Goal: Check status: Check status

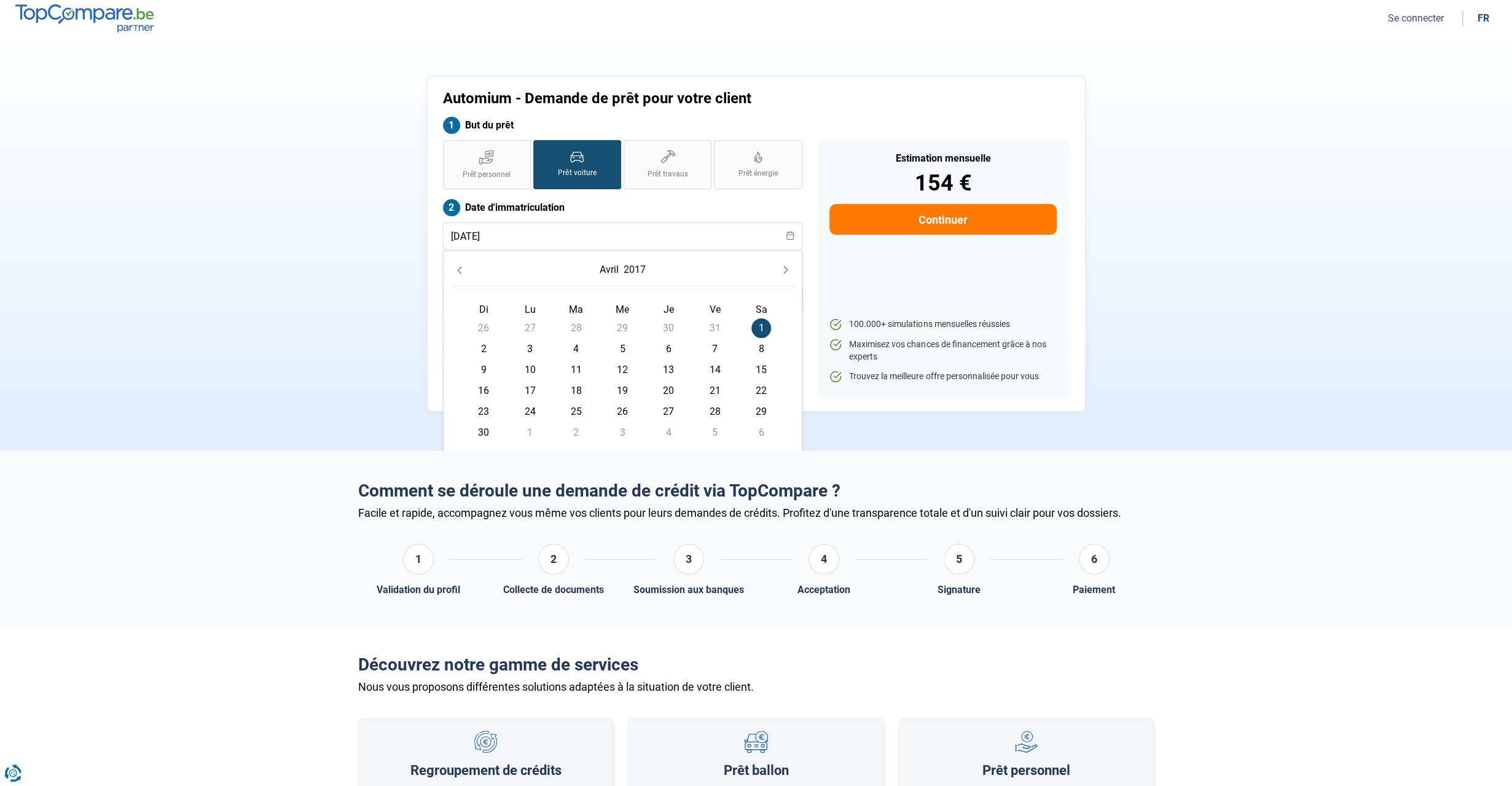
click at [776, 200] on section "Automium - Demande de prêt pour votre client But du prêt Prêt personnel Prêt vo…" at bounding box center [756, 243] width 1512 height 414
click at [461, 238] on input "[DATE]" at bounding box center [623, 237] width 360 height 28
type input "[DATE]"
click at [713, 207] on label "Date d'immatriculation" at bounding box center [623, 207] width 360 height 17
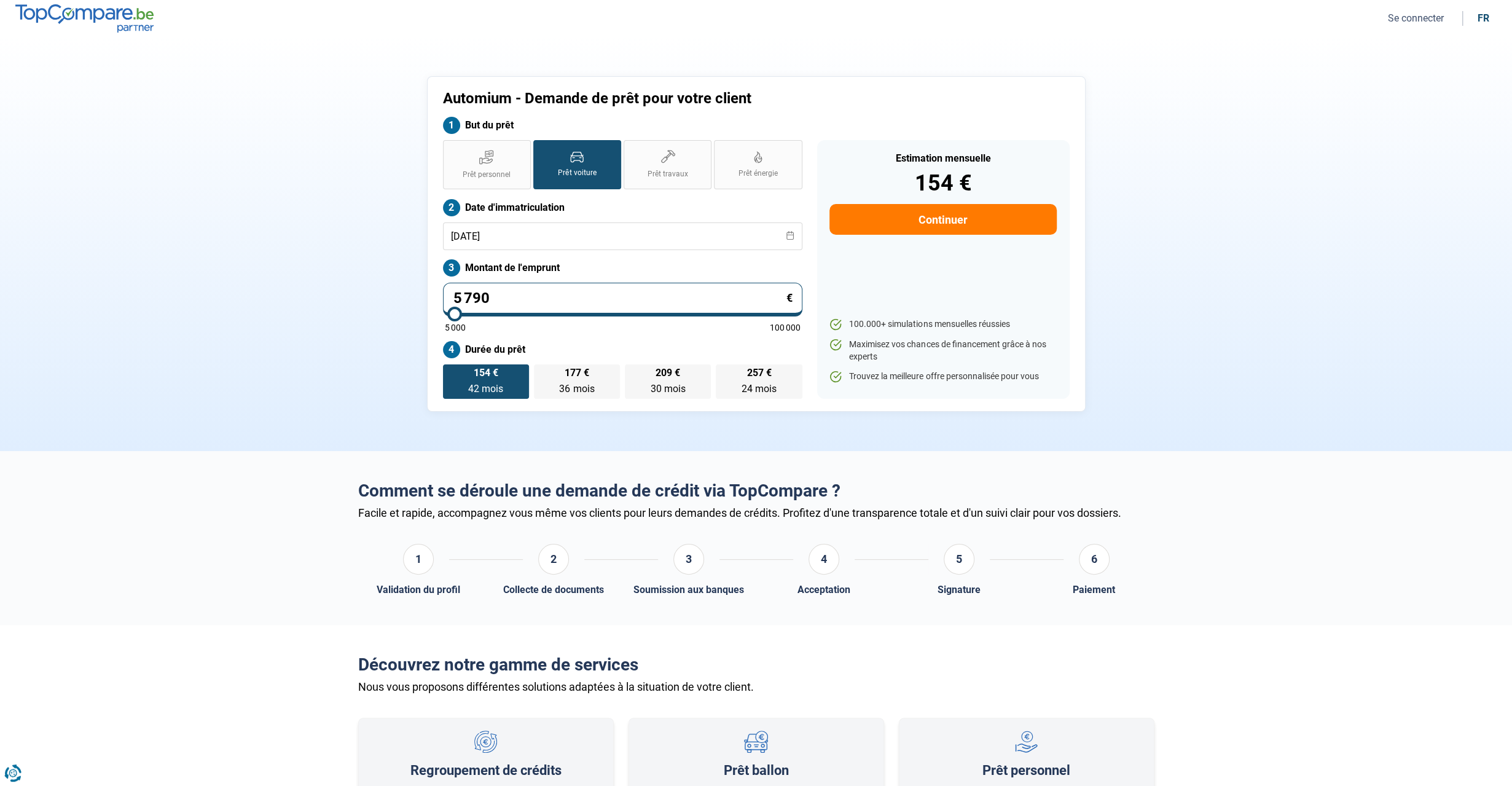
click at [776, 215] on button "Continuer" at bounding box center [943, 220] width 227 height 31
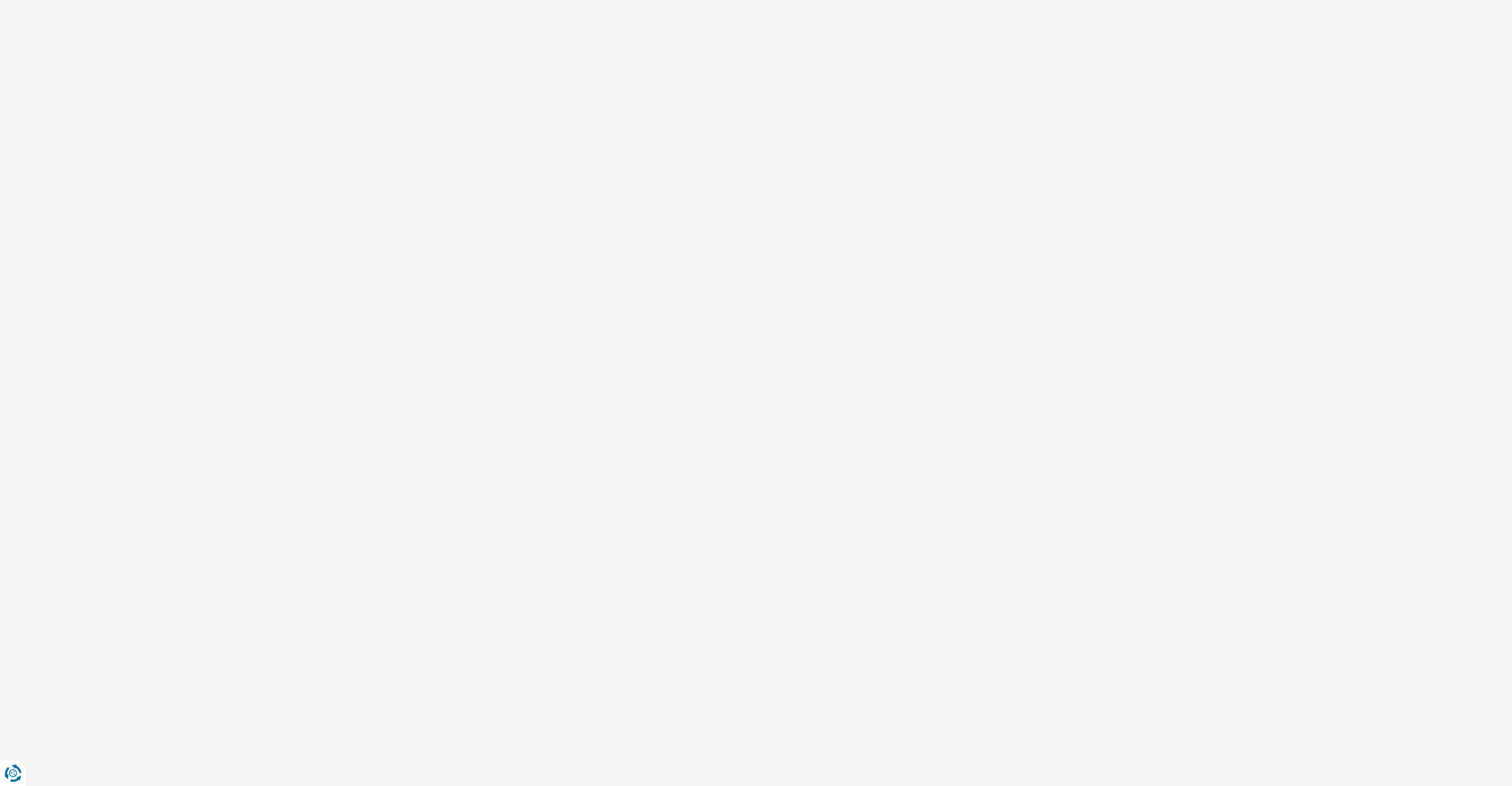
select select "32"
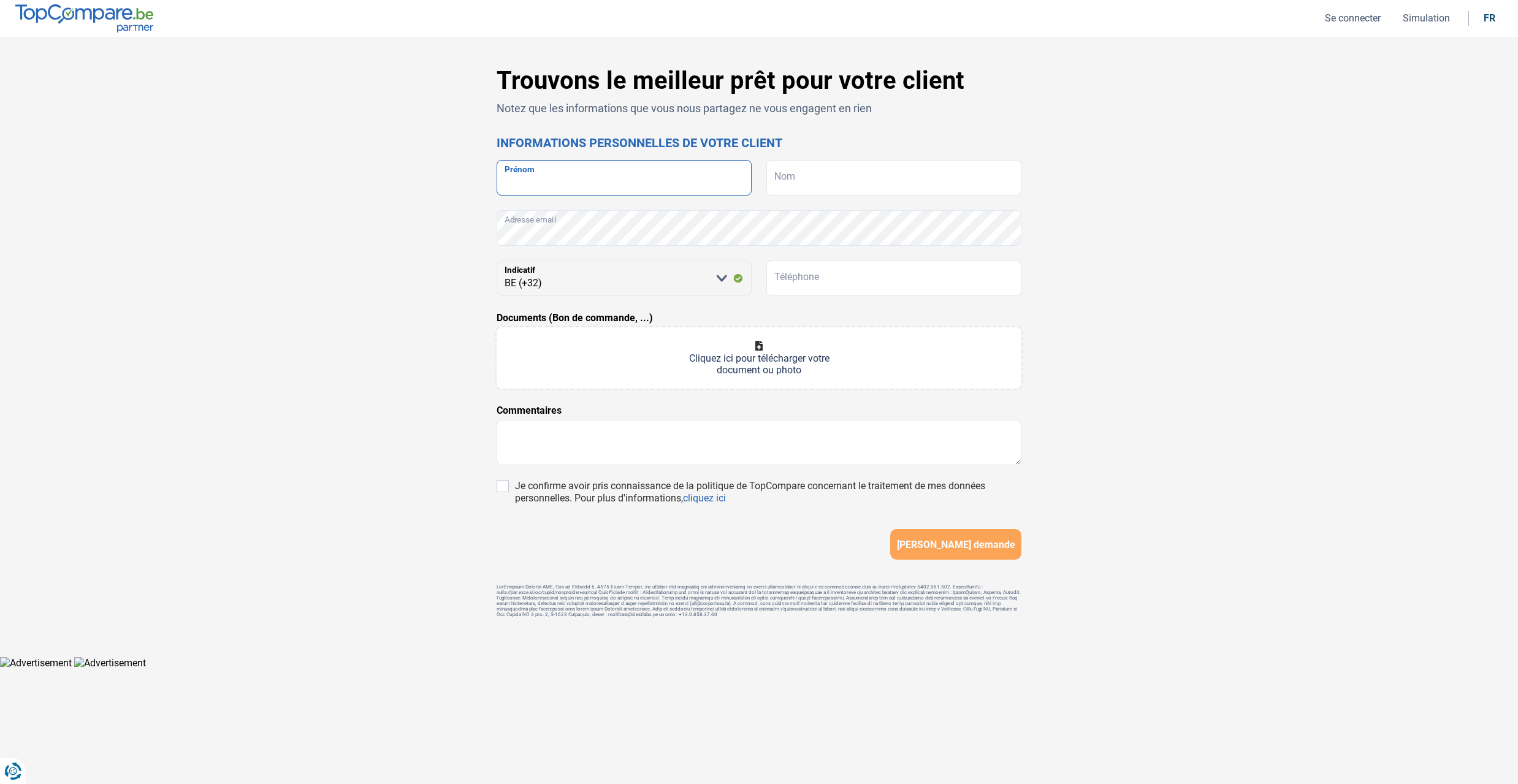
click at [656, 180] on input "Prénom" at bounding box center [623, 178] width 255 height 36
click at [774, 180] on input "Nom" at bounding box center [894, 178] width 255 height 36
paste input "HAMDAOUI"
type input "HAMDAOUI"
click at [618, 176] on input "Prénom" at bounding box center [623, 178] width 255 height 36
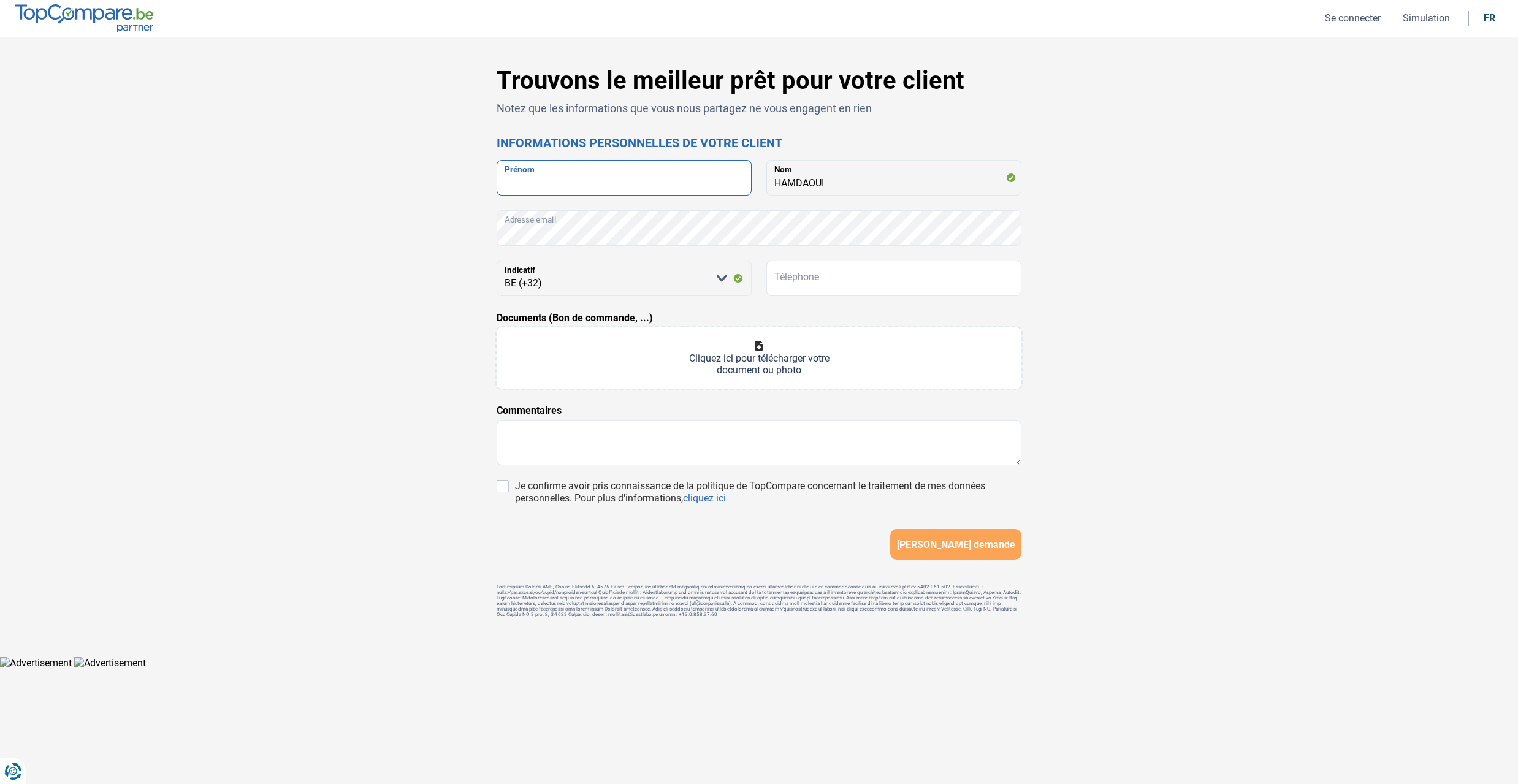
paste input "HYSENI"
type input "HYSENI"
click at [398, 218] on div "Trouvons le meilleur prêt pour votre client Notez que les informations que vous…" at bounding box center [759, 347] width 809 height 561
click at [774, 286] on input "Téléphone" at bounding box center [894, 278] width 255 height 36
paste input "32 (0) 49"
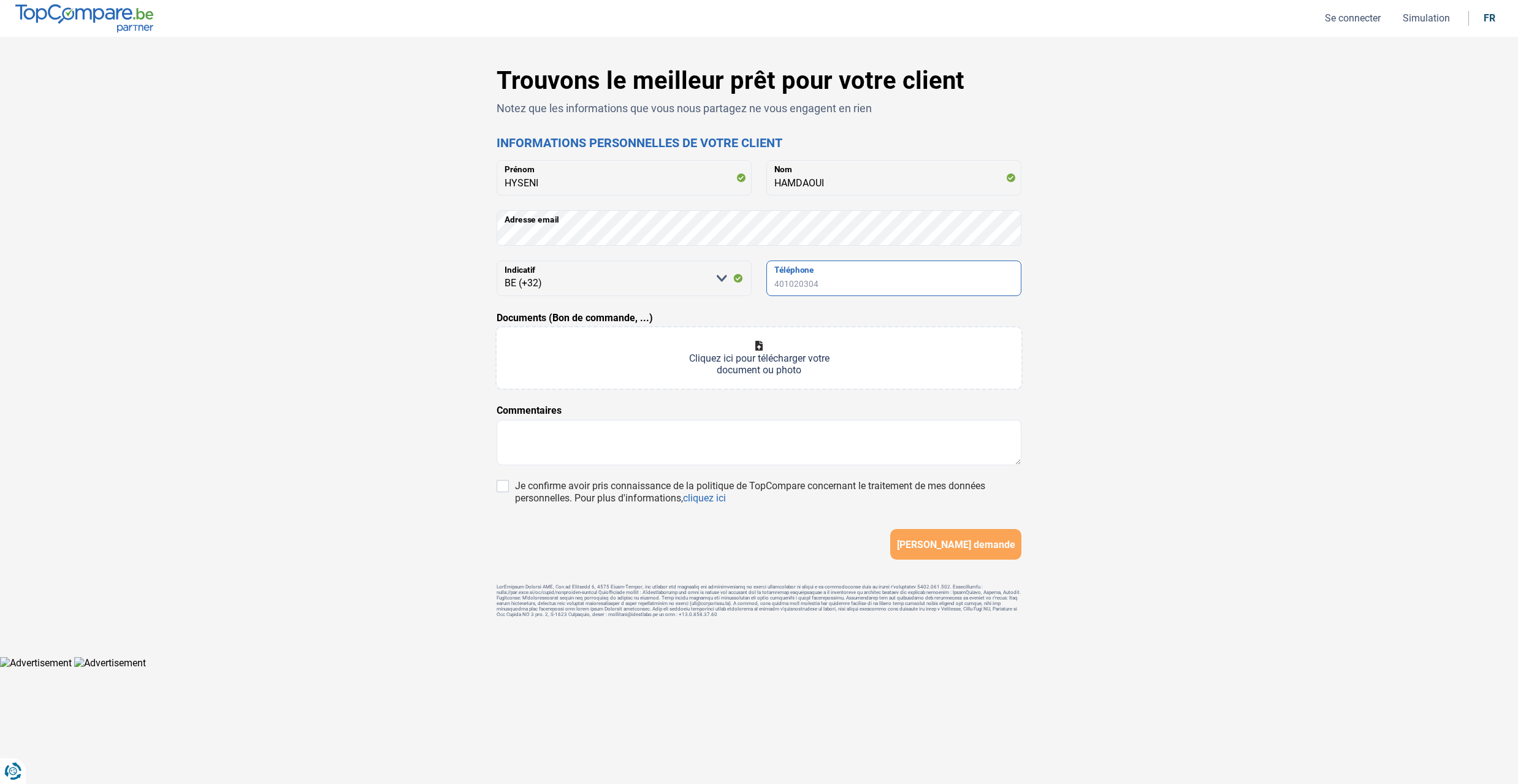
type input "32 (0) 49"
drag, startPoint x: 831, startPoint y: 281, endPoint x: 748, endPoint y: 283, distance: 83.0
click at [748, 283] on div "Veuillez sélectionner une option BE (+32) LU (+352) Indicatif 32 (0) 49 Télépho…" at bounding box center [759, 278] width 525 height 36
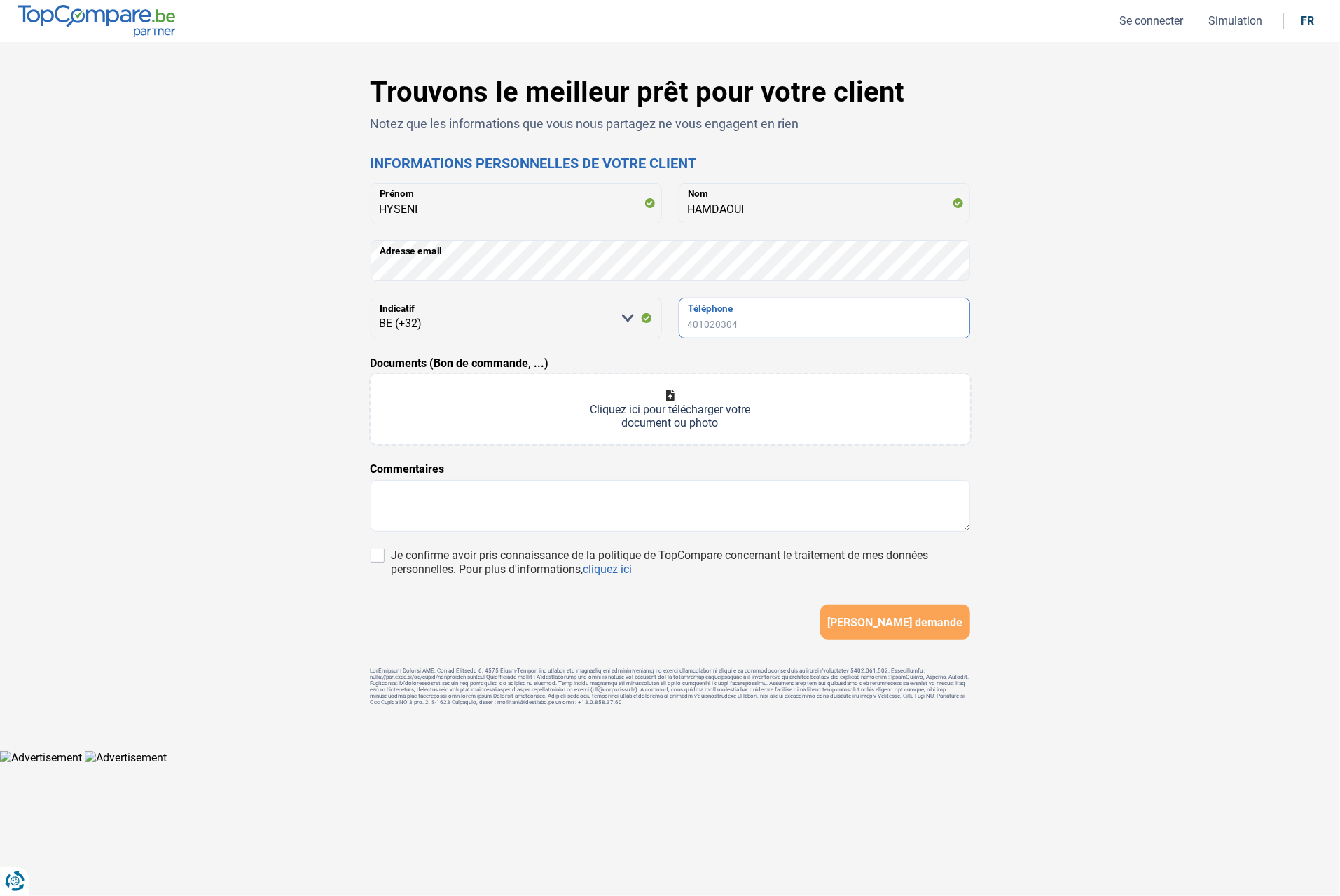
click at [767, 332] on input "Téléphone" at bounding box center [824, 318] width 291 height 41
click at [793, 318] on input "Téléphone" at bounding box center [824, 318] width 291 height 41
type input "493468730"
click at [884, 439] on div "Trouvons le meilleur prêt pour votre client Notez que les informations que vous…" at bounding box center [670, 397] width 924 height 641
click at [867, 624] on span "[PERSON_NAME] demande" at bounding box center [895, 622] width 135 height 13
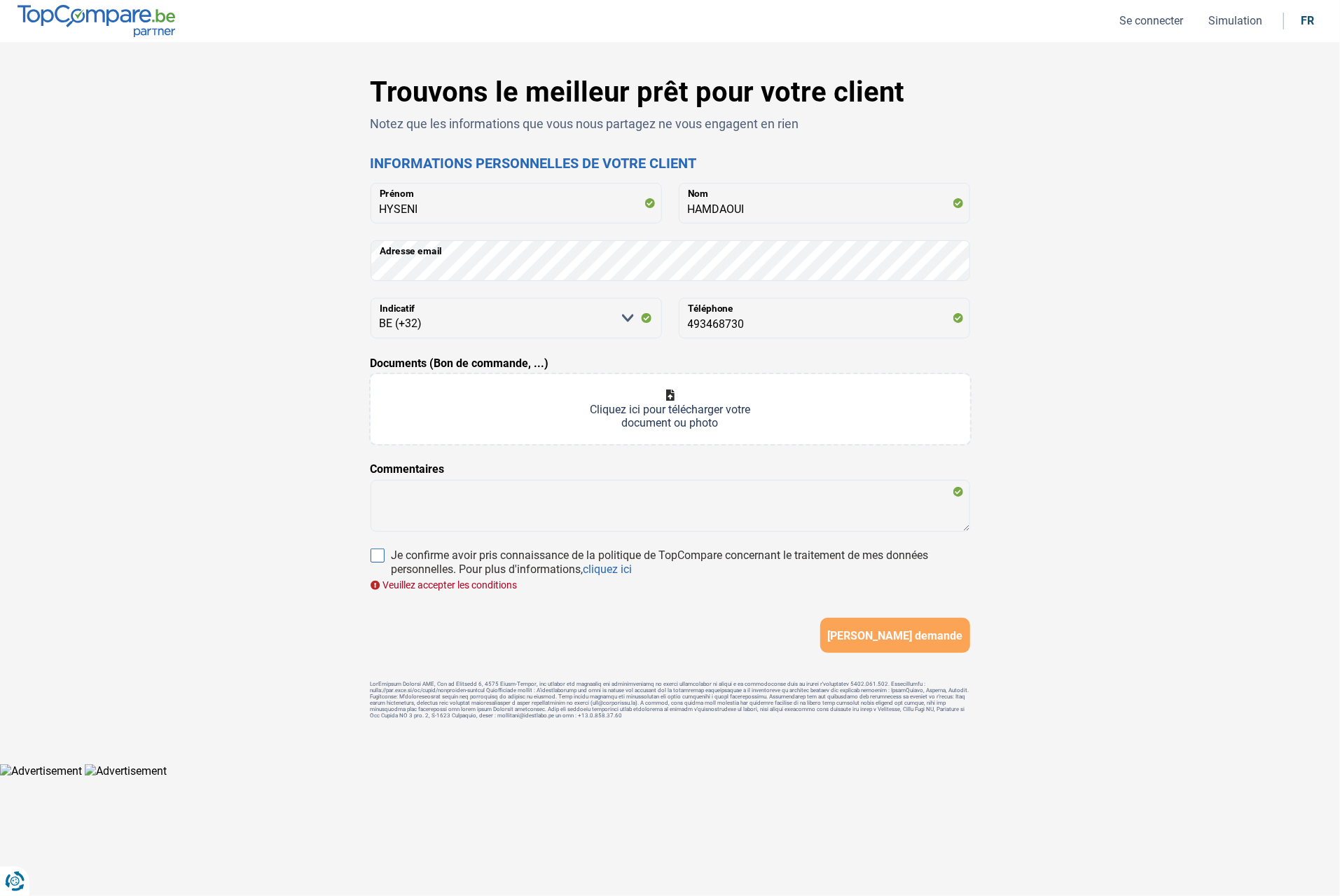
click at [380, 559] on input "Je confirme avoir pris connaissance de la politique de TopCompare concernant le…" at bounding box center [377, 555] width 14 height 14
checkbox input "true"
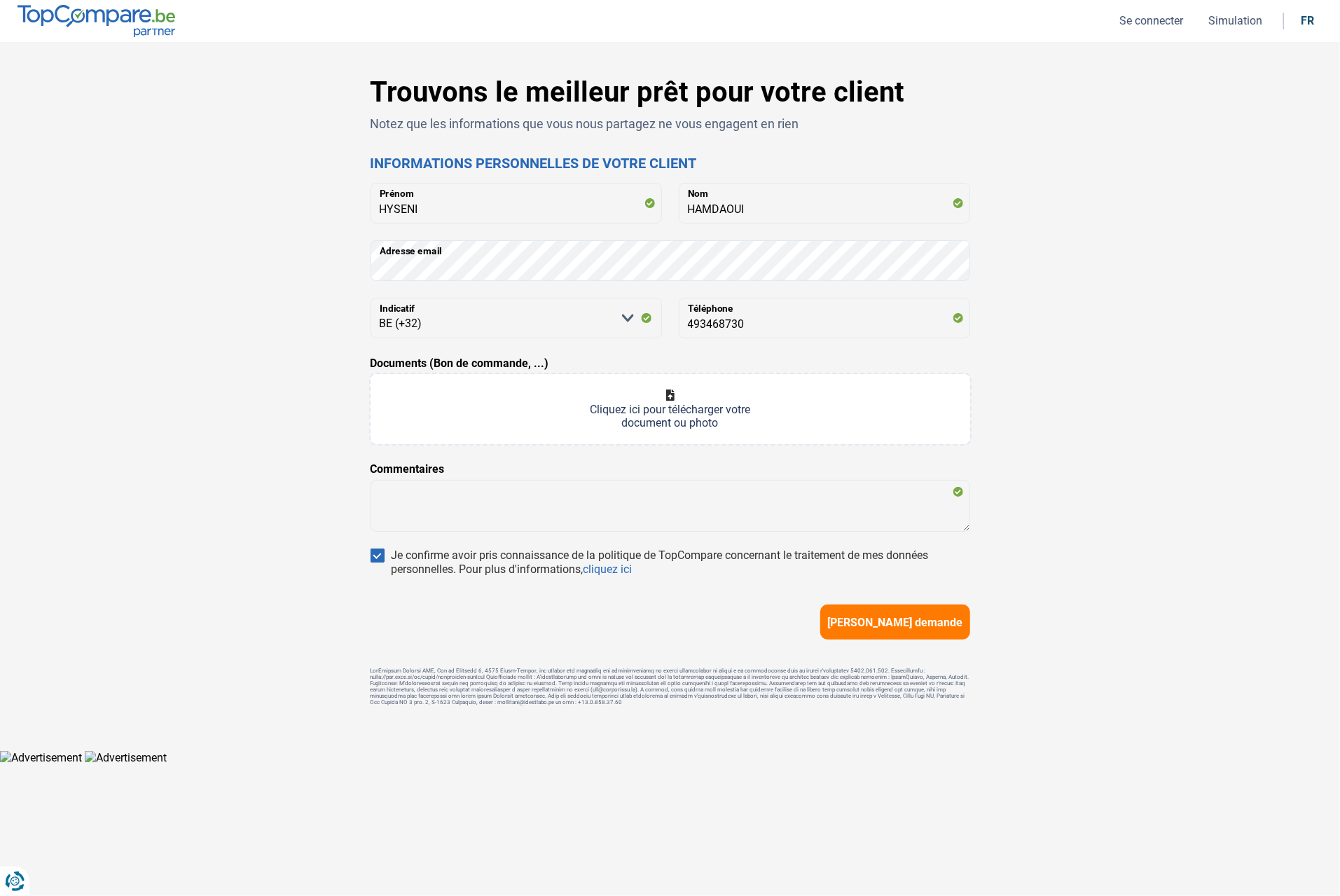
click at [884, 624] on span "[PERSON_NAME] demande" at bounding box center [895, 622] width 135 height 13
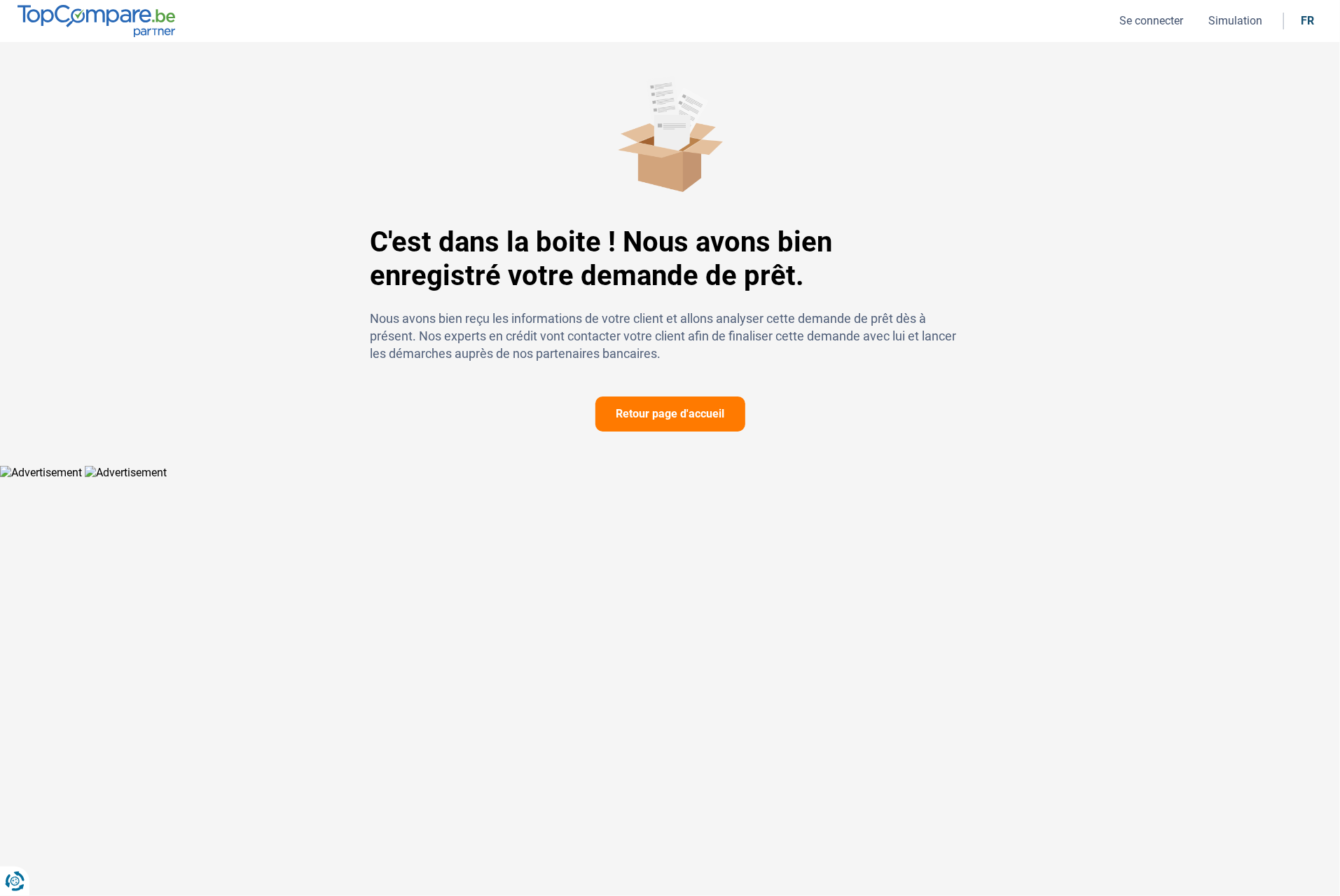
click at [695, 424] on button "Retour page d'accueil" at bounding box center [670, 414] width 150 height 35
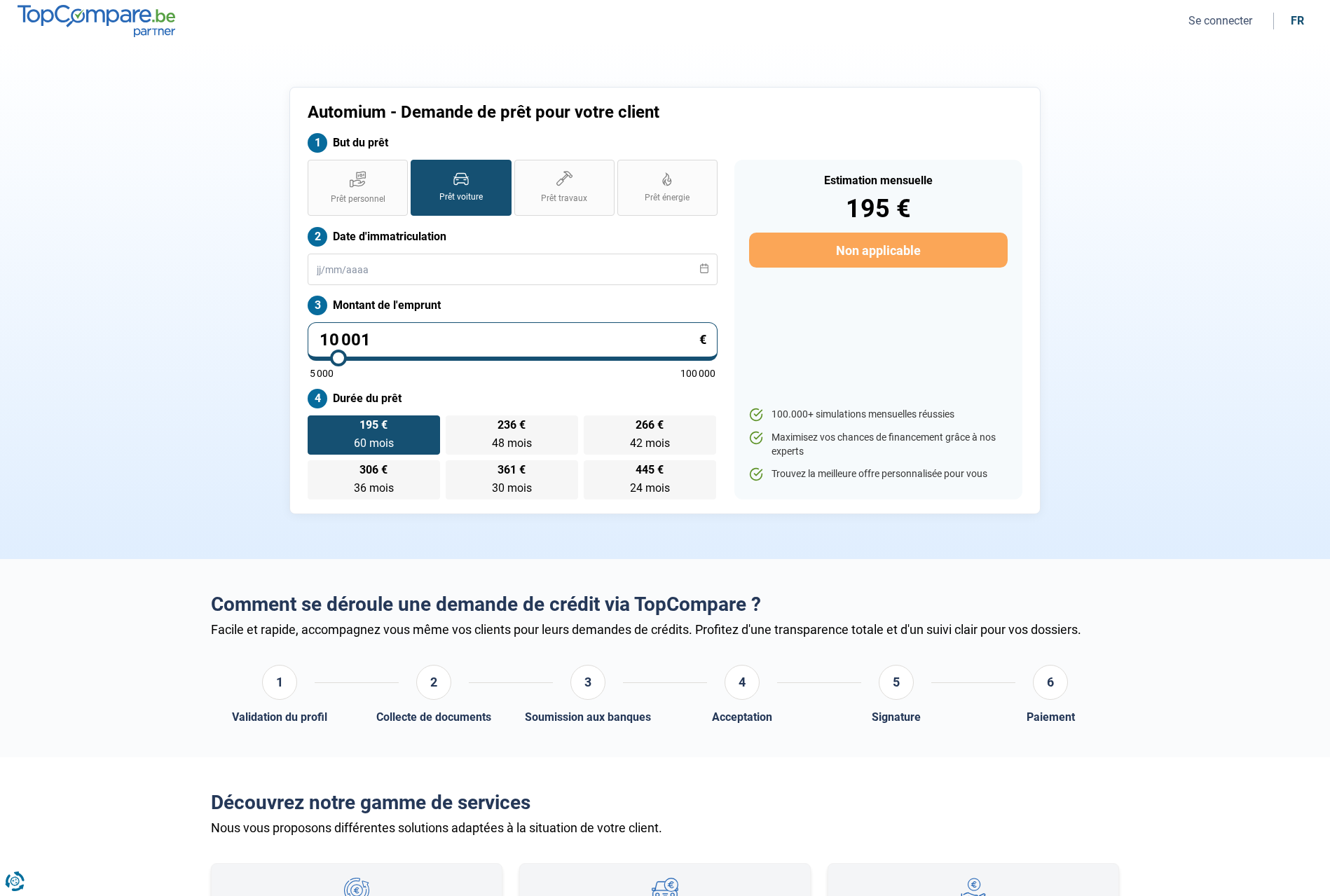
click at [885, 26] on button "Se connecter" at bounding box center [1221, 21] width 72 height 15
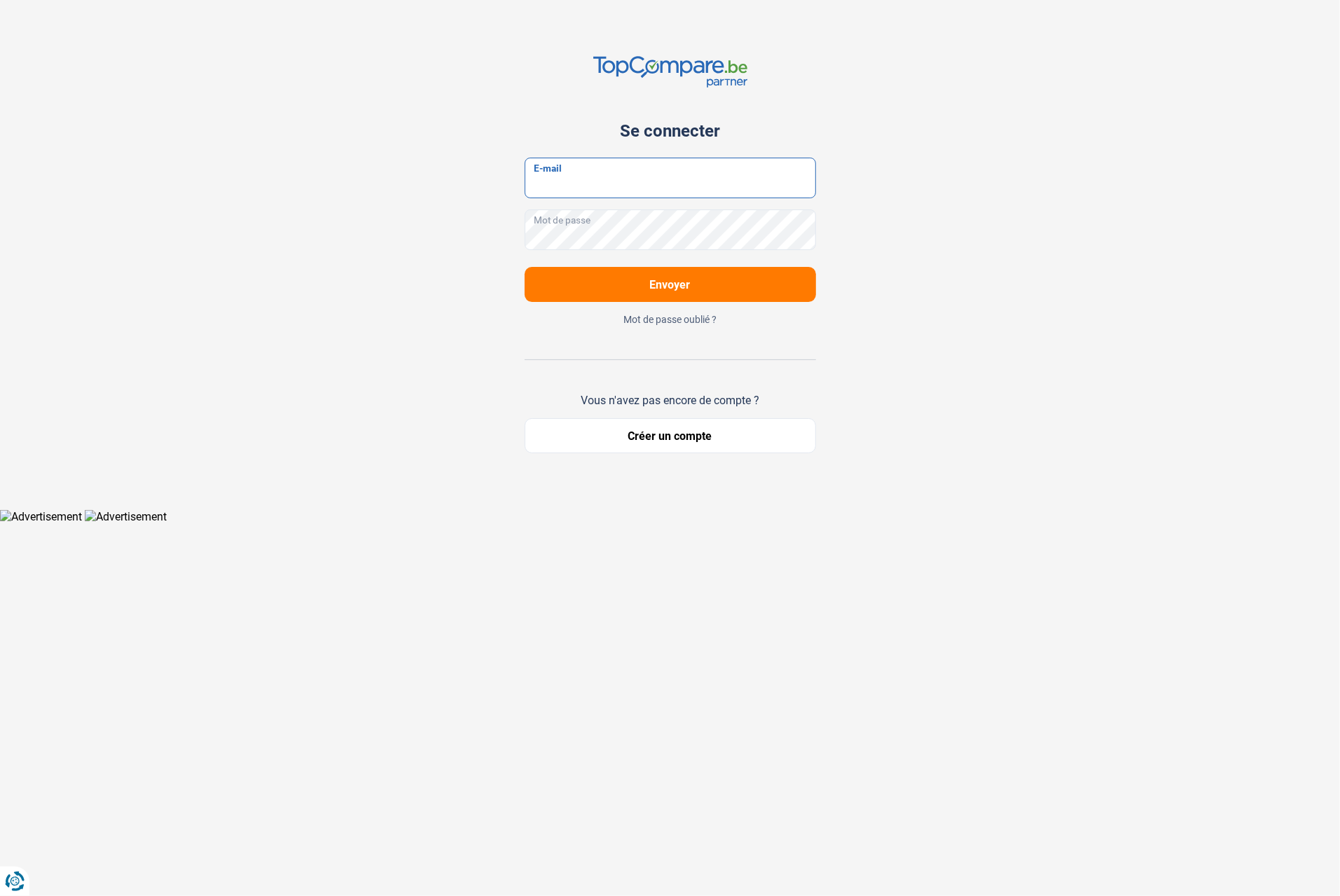
type input "[EMAIL_ADDRESS][DOMAIN_NAME]"
click at [713, 288] on button "Envoyer" at bounding box center [670, 285] width 291 height 35
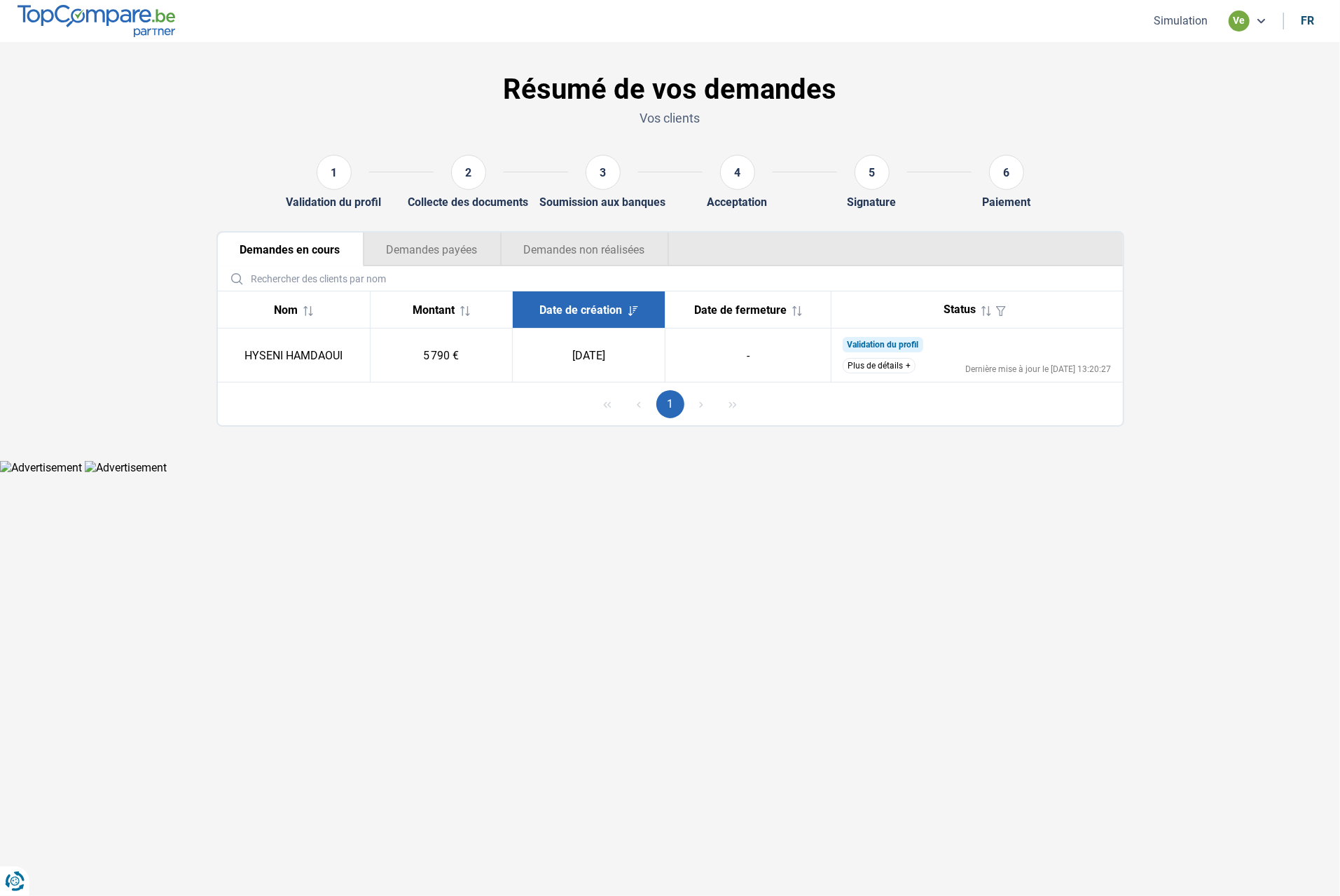
click at [884, 367] on button "Plus de détails" at bounding box center [878, 366] width 73 height 15
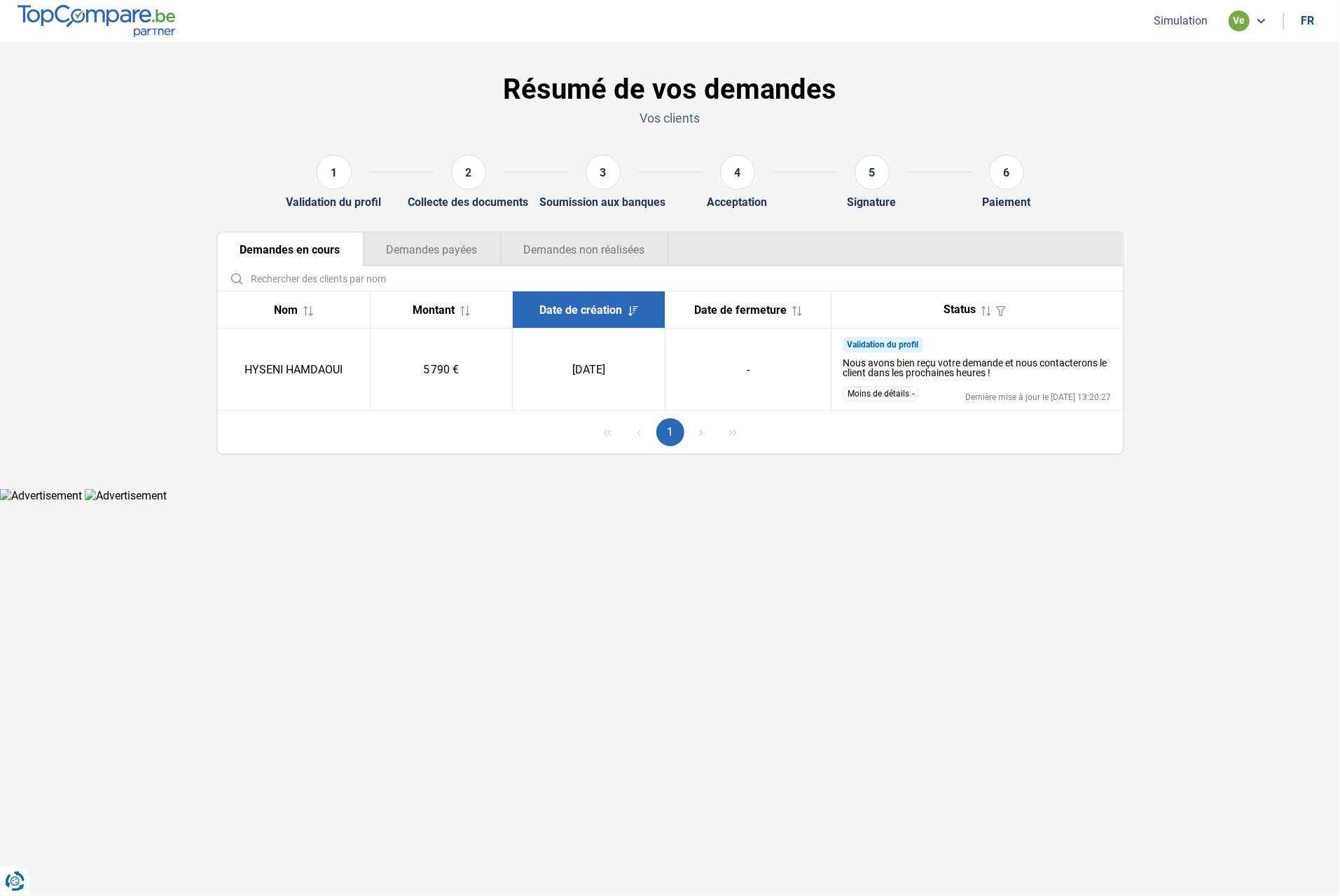
click at [884, 394] on button "Moins de détails" at bounding box center [880, 393] width 76 height 15
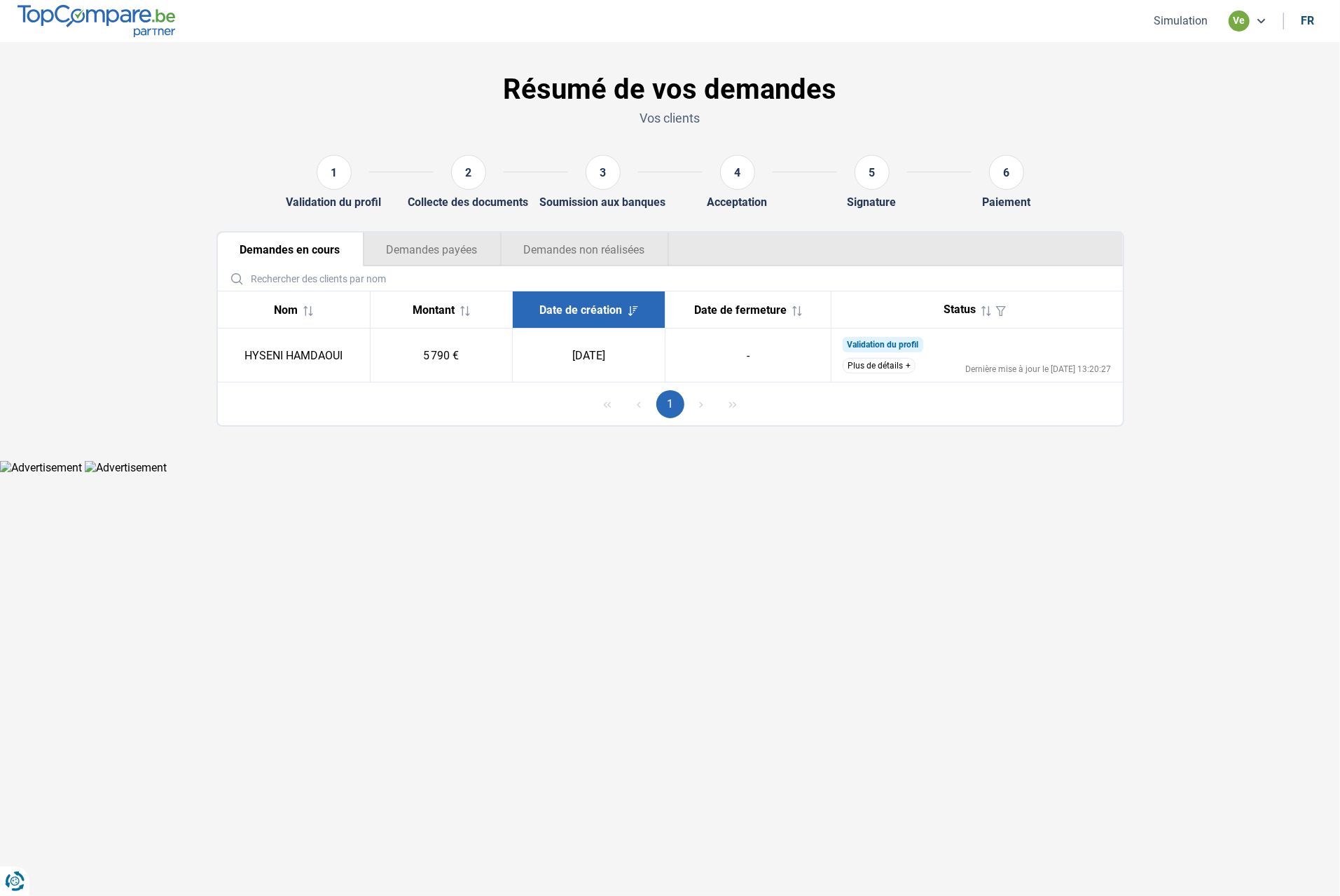
click at [440, 240] on button "Demandes payées" at bounding box center [432, 250] width 137 height 33
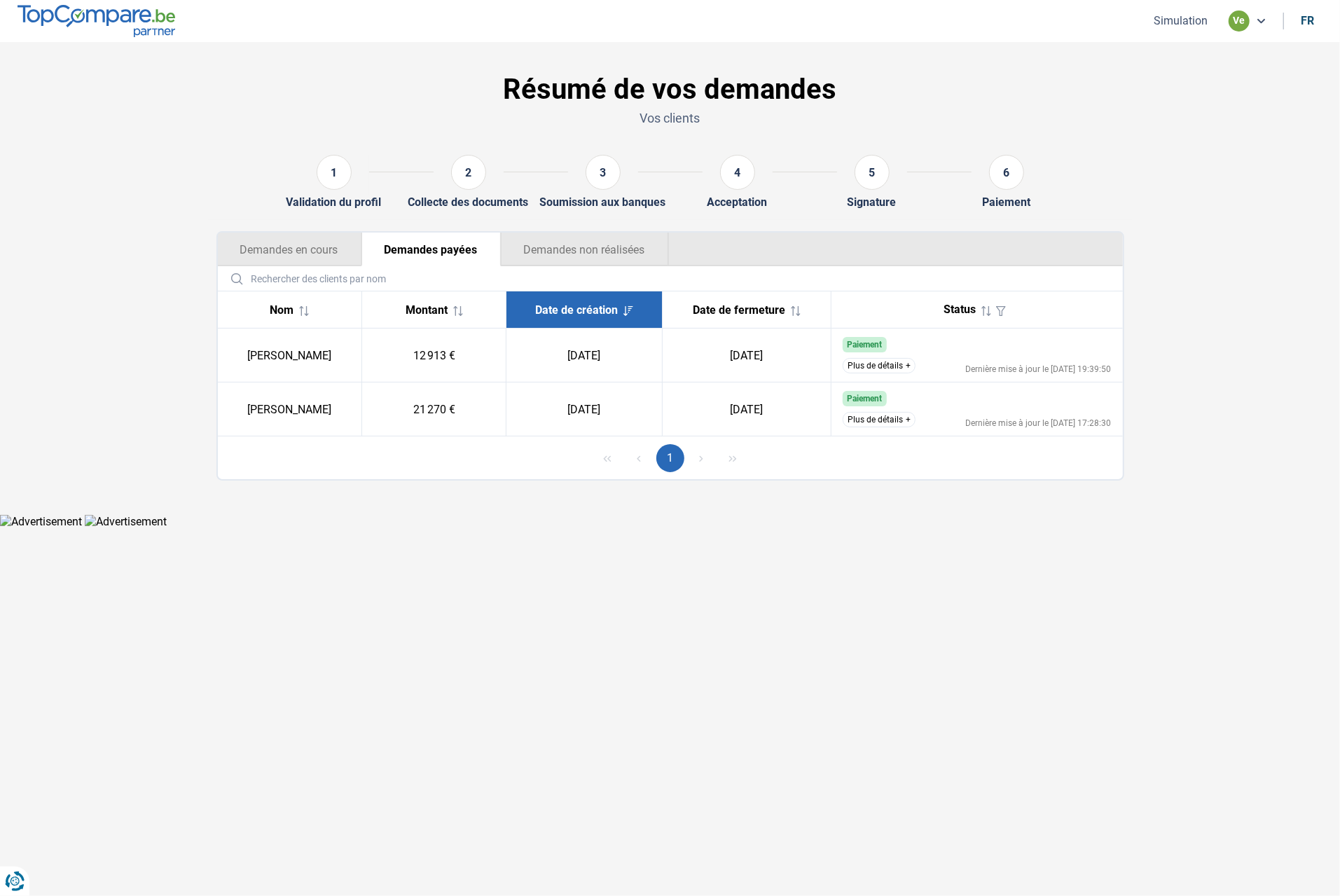
click at [520, 250] on button "Demandes non réalisées" at bounding box center [584, 250] width 168 height 33
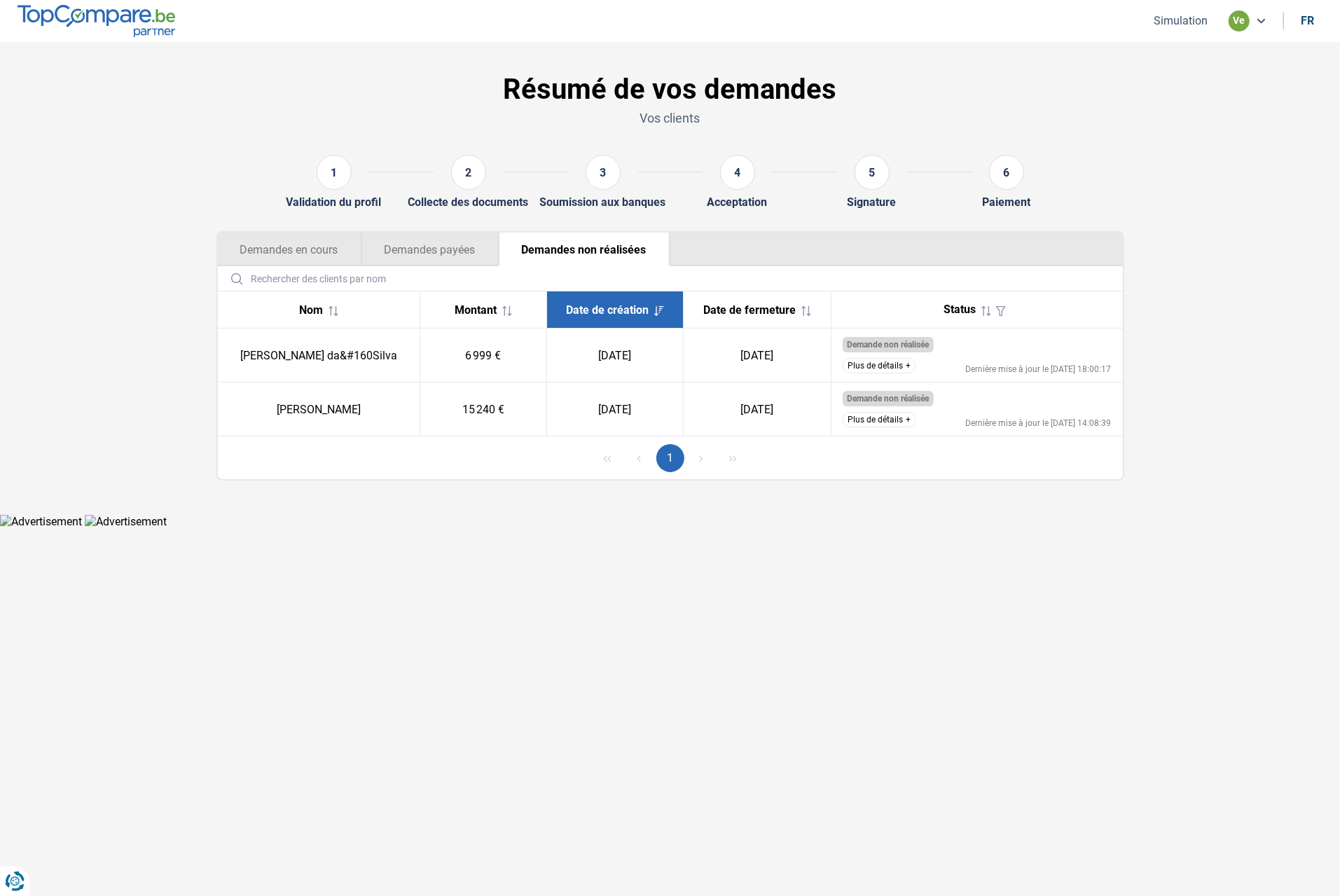
click at [455, 250] on button "Demandes payées" at bounding box center [430, 250] width 137 height 33
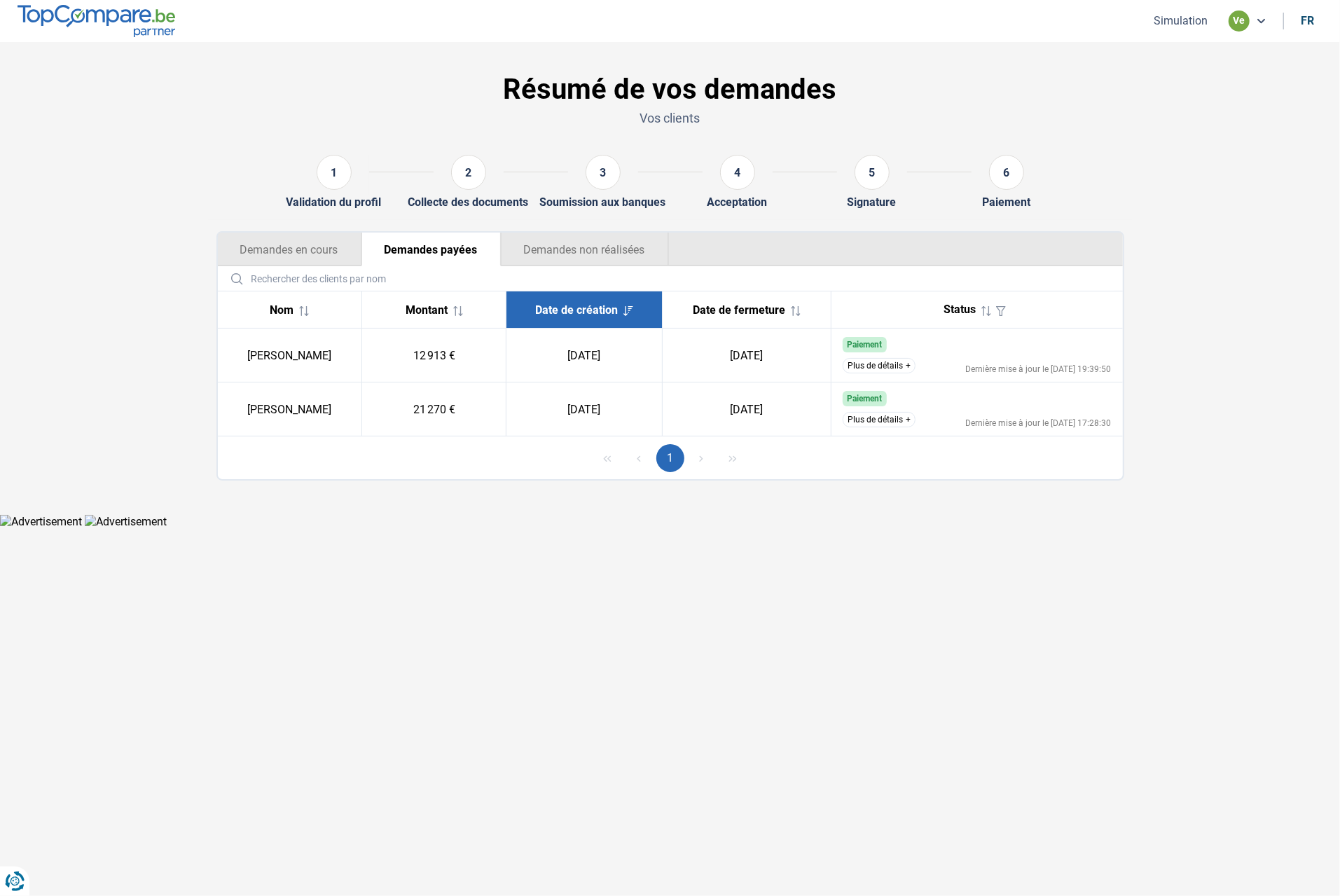
click at [318, 250] on button "Demandes en cours" at bounding box center [290, 250] width 144 height 33
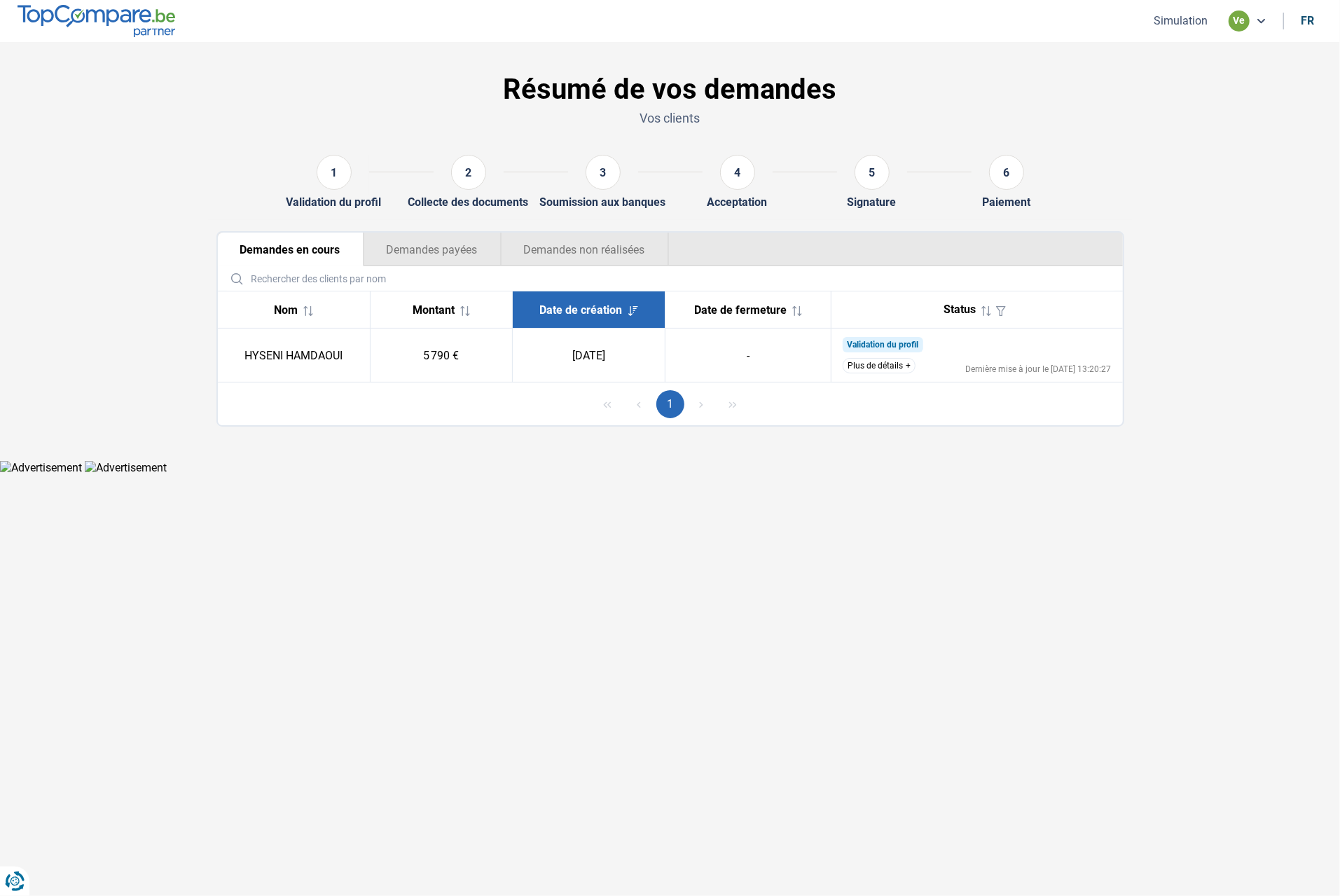
click at [884, 367] on button "Plus de détails" at bounding box center [878, 366] width 73 height 15
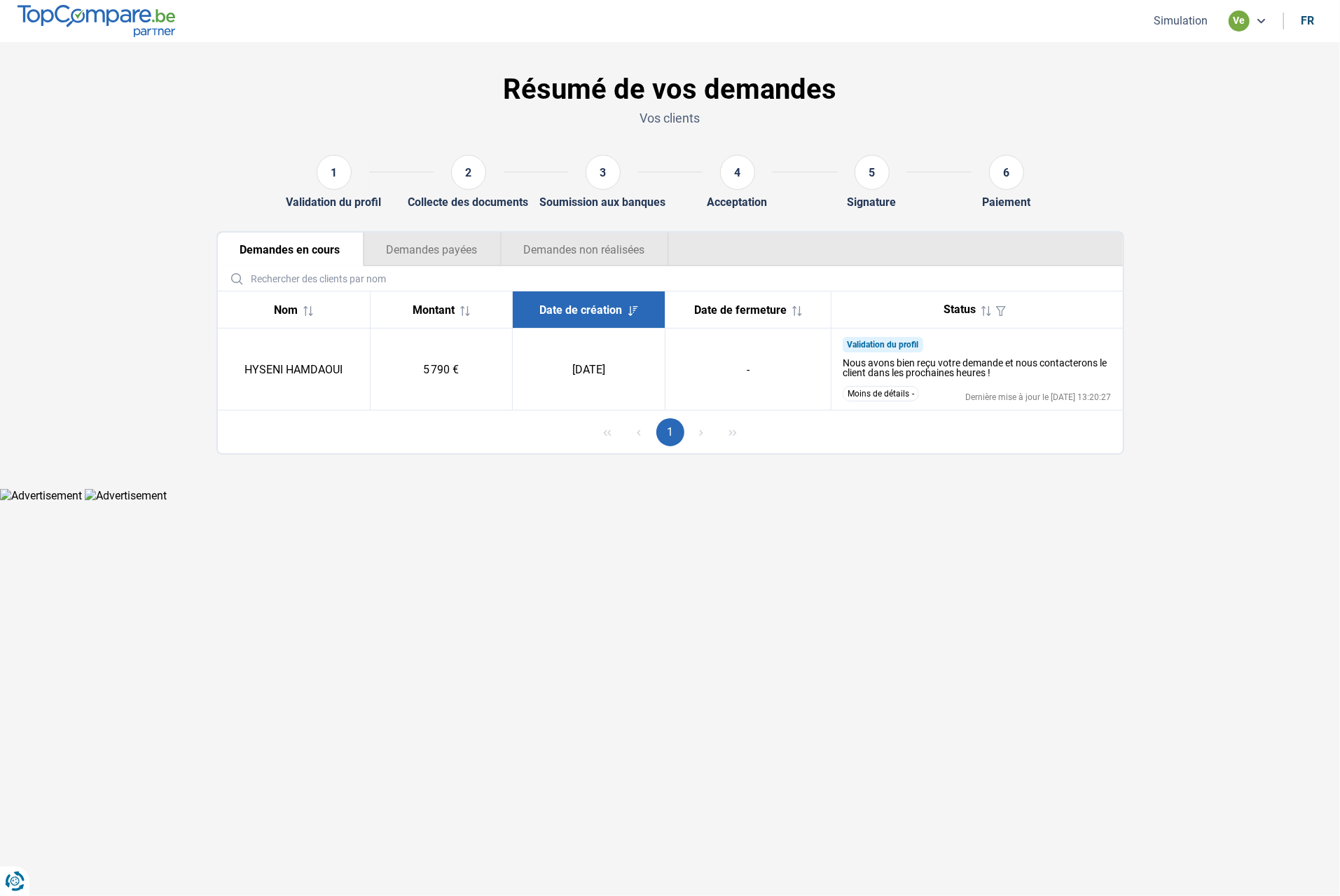
click at [884, 394] on button "Moins de détails" at bounding box center [880, 393] width 76 height 15
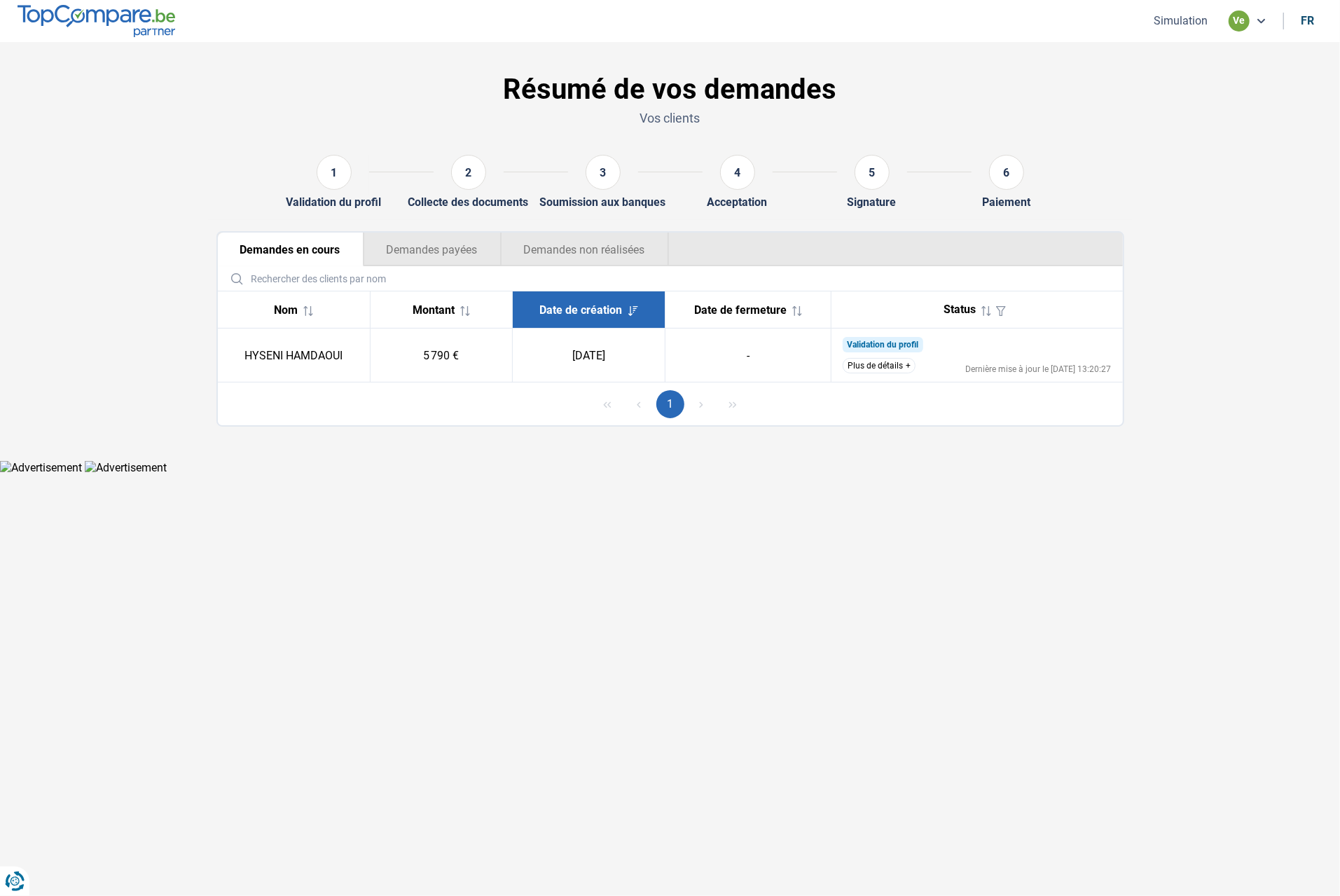
click at [422, 247] on button "Demandes payées" at bounding box center [432, 250] width 137 height 33
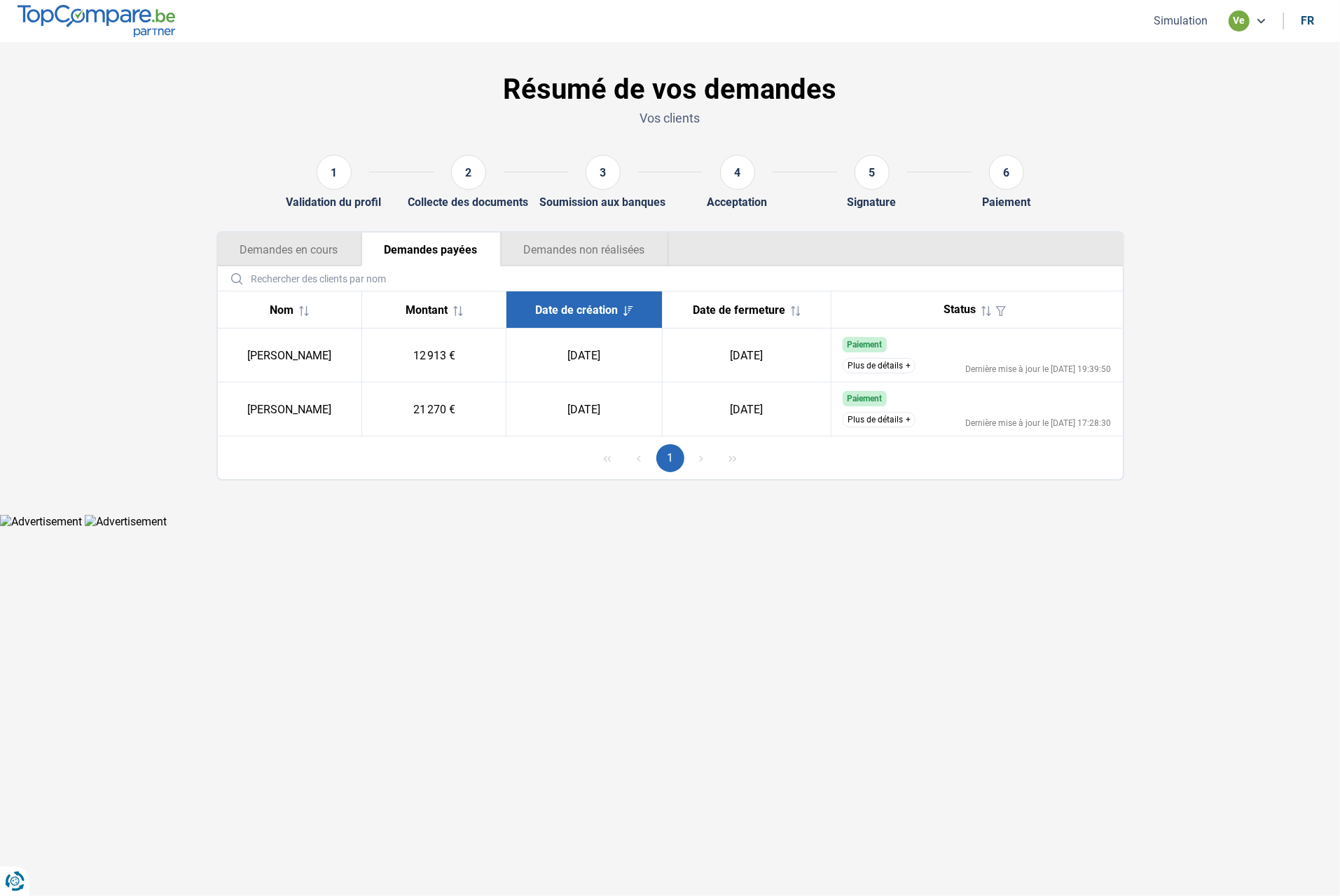
click at [298, 256] on button "Demandes en cours" at bounding box center [290, 250] width 144 height 33
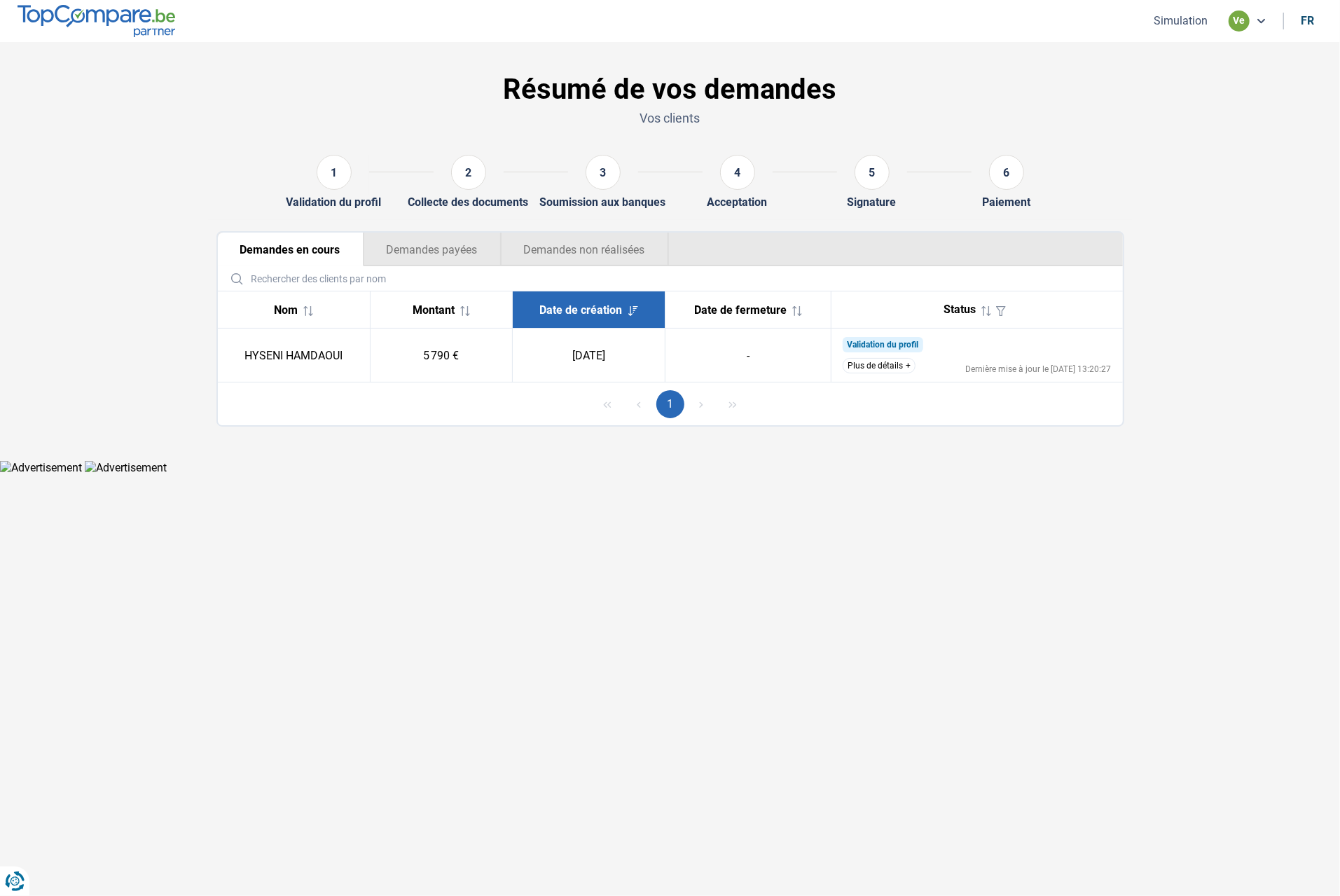
click at [563, 243] on button "Demandes non réalisées" at bounding box center [584, 250] width 168 height 33
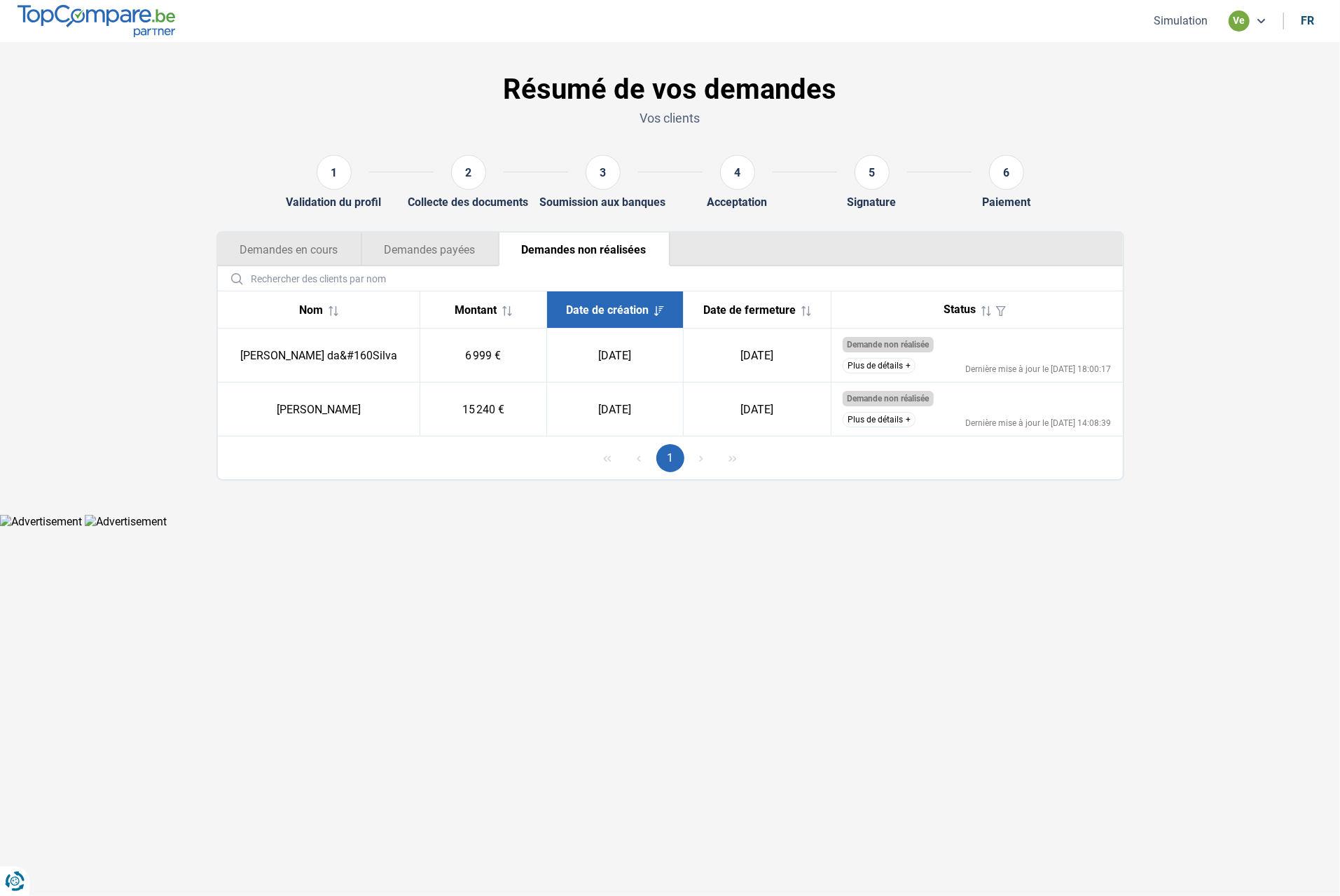
click at [860, 373] on button "Plus de détails" at bounding box center [878, 366] width 73 height 15
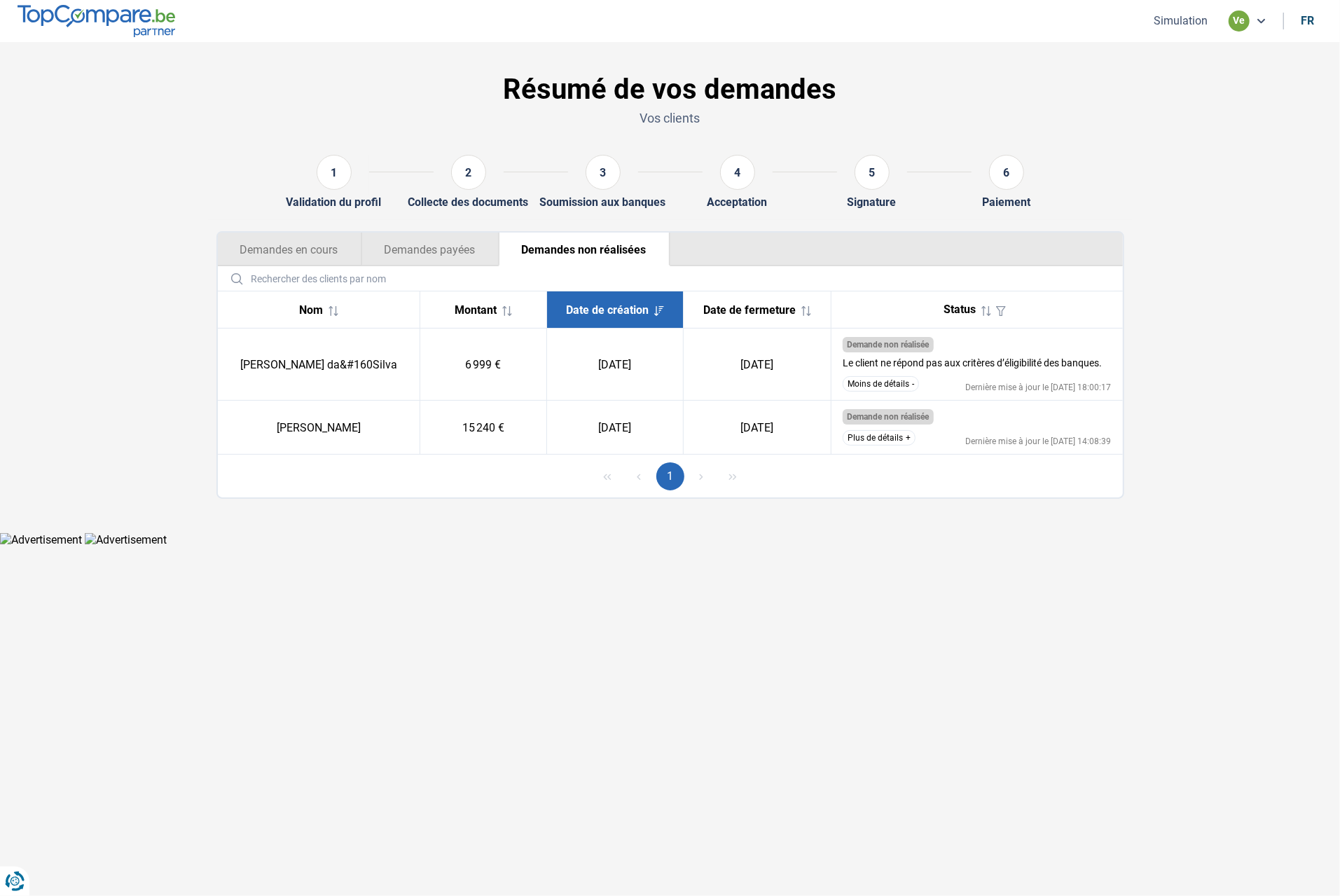
click at [311, 264] on button "Demandes en cours" at bounding box center [290, 250] width 144 height 33
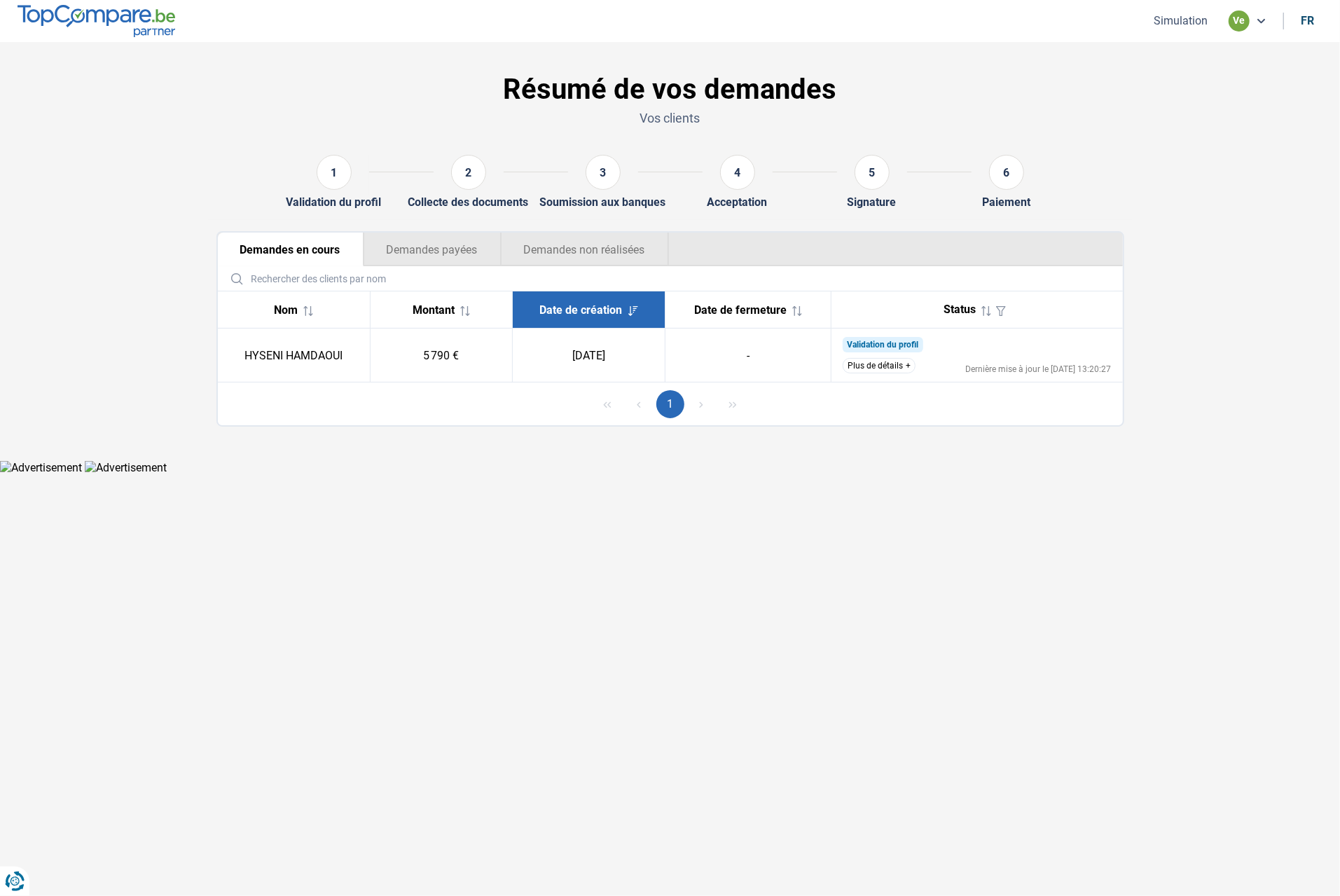
click at [604, 256] on button "Demandes non réalisées" at bounding box center [584, 250] width 168 height 33
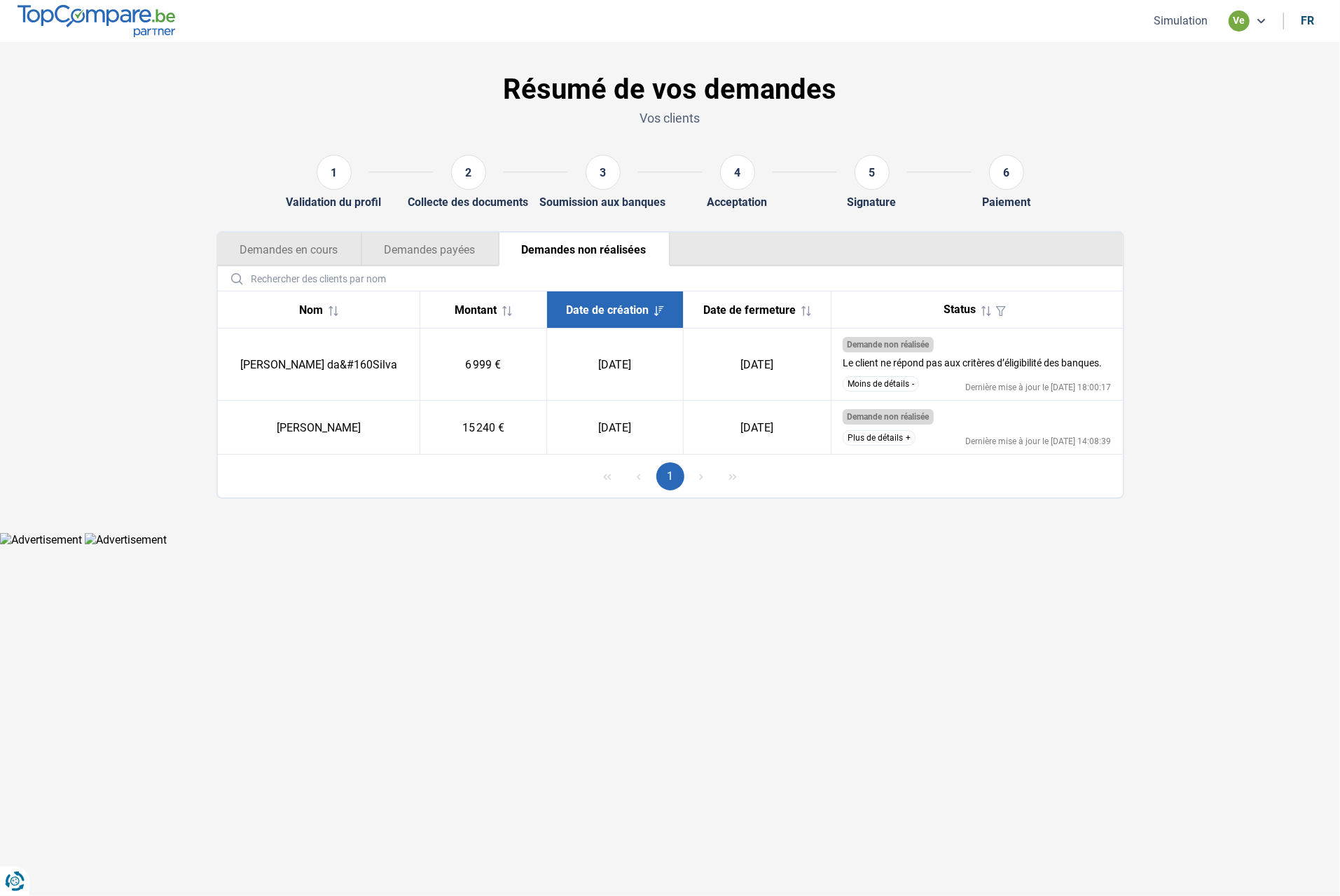
click at [315, 313] on div "Nom" at bounding box center [319, 310] width 180 height 13
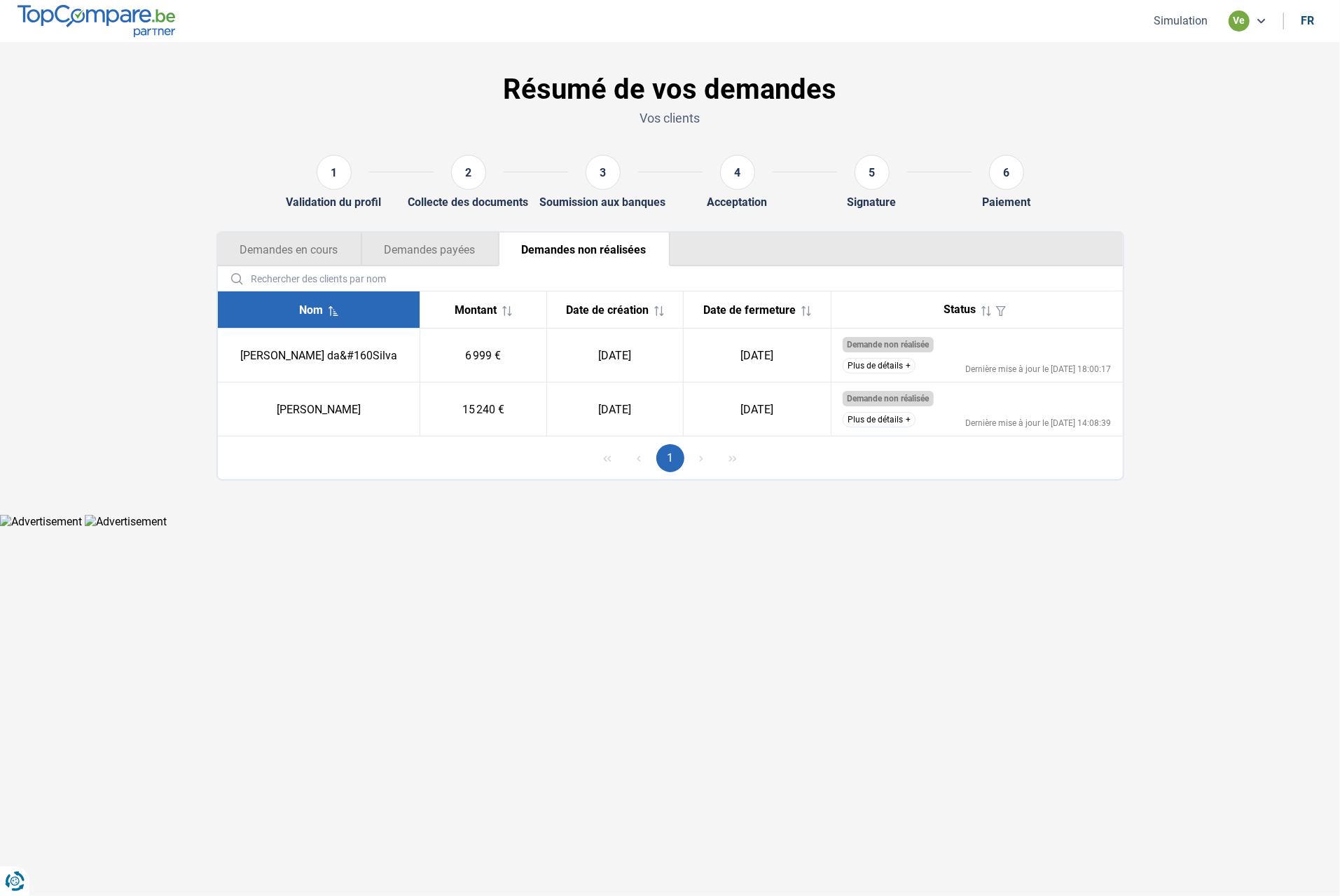
click at [877, 428] on button "Plus de détails" at bounding box center [878, 419] width 73 height 15
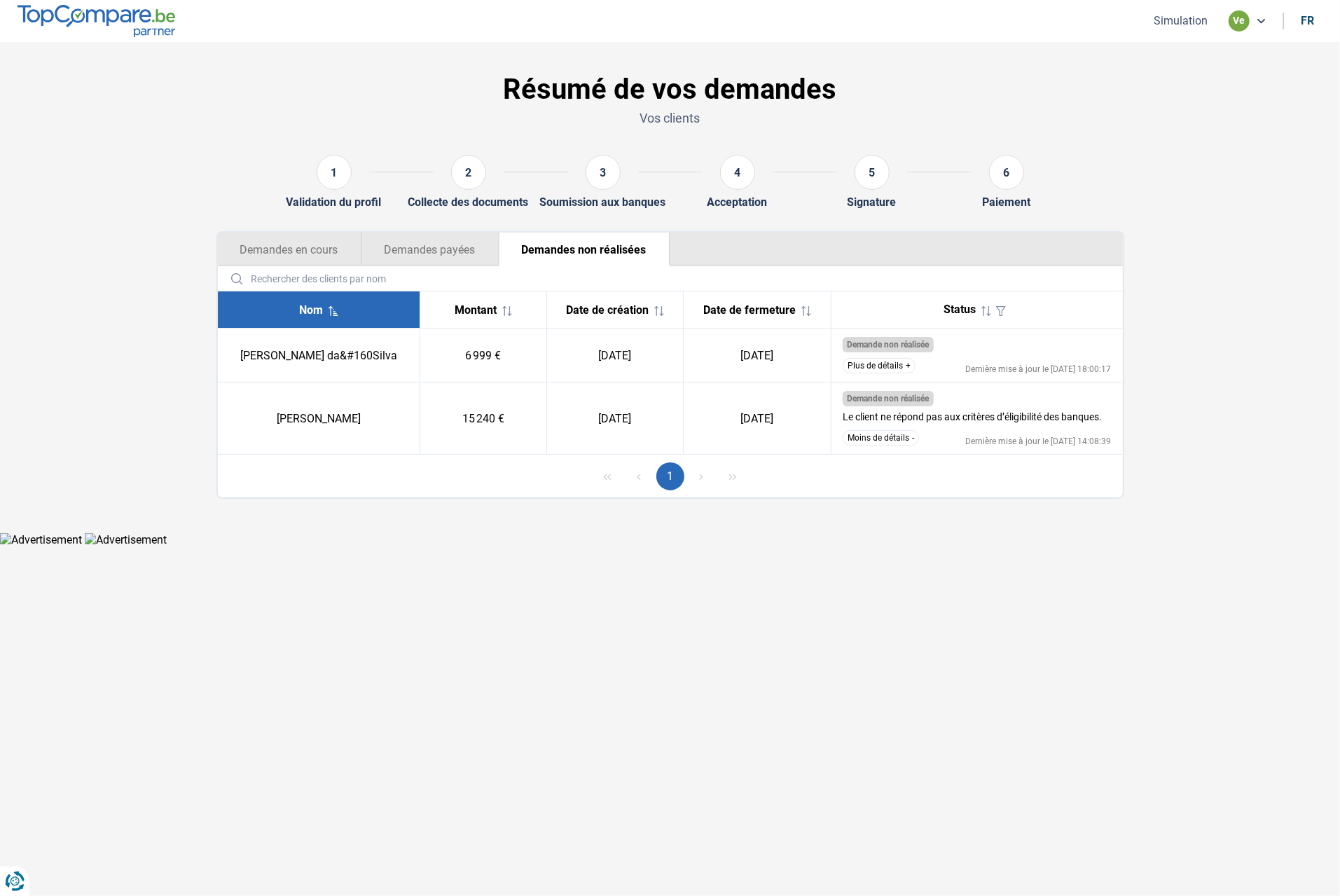
click at [887, 446] on button "Moins de détails" at bounding box center [880, 438] width 76 height 15
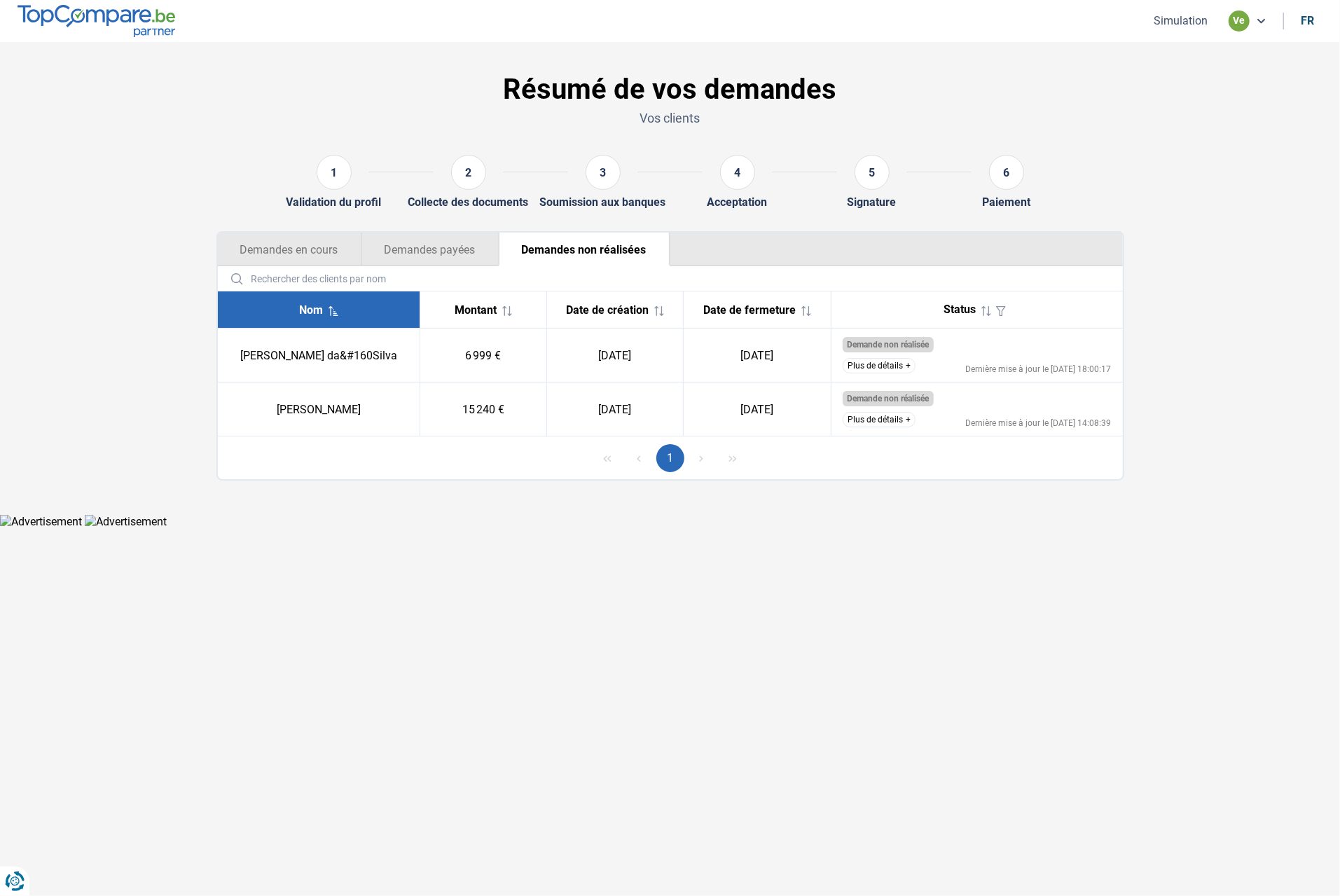
click at [874, 372] on button "Plus de détails" at bounding box center [878, 366] width 73 height 15
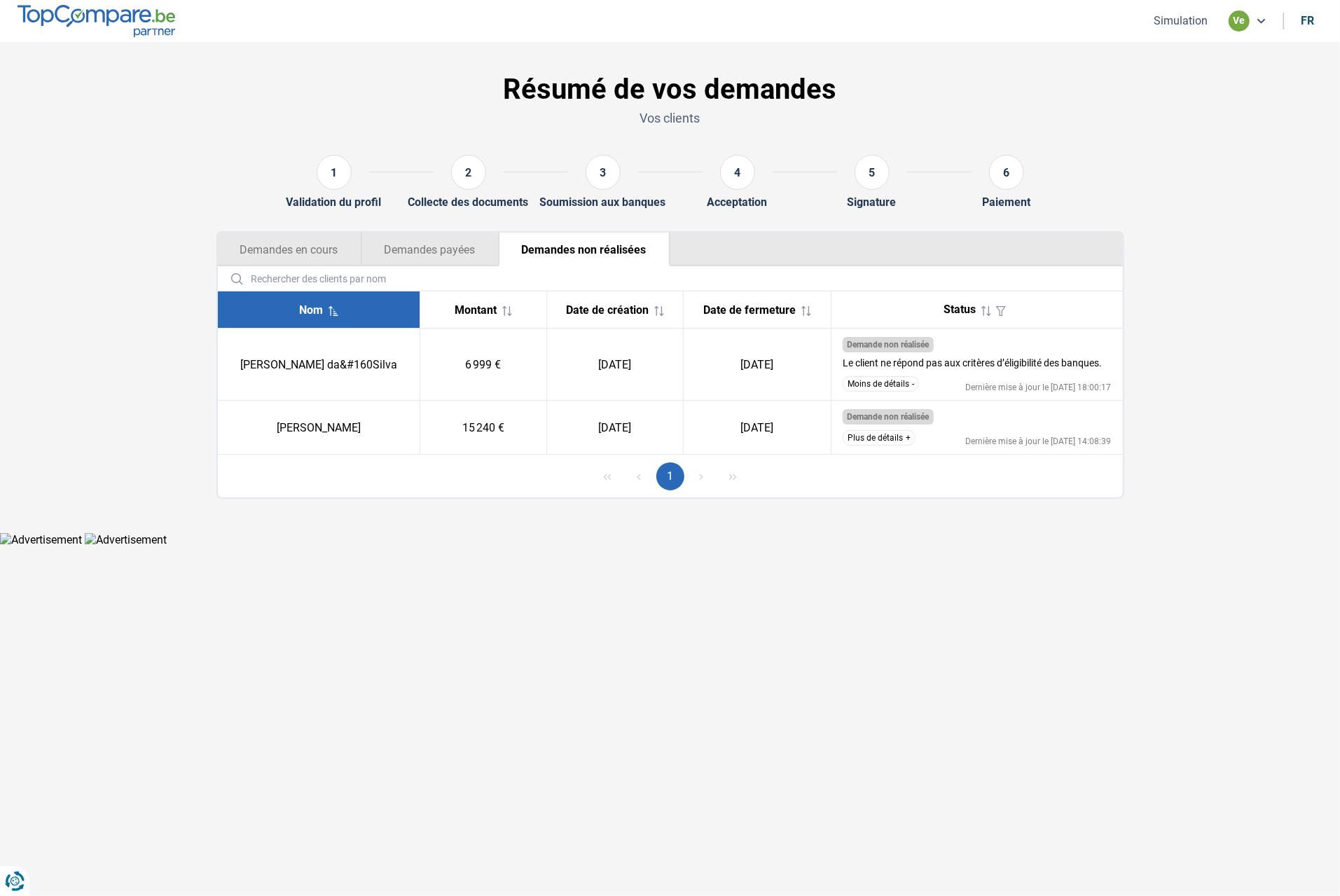
click at [877, 392] on button "Moins de détails" at bounding box center [880, 383] width 76 height 15
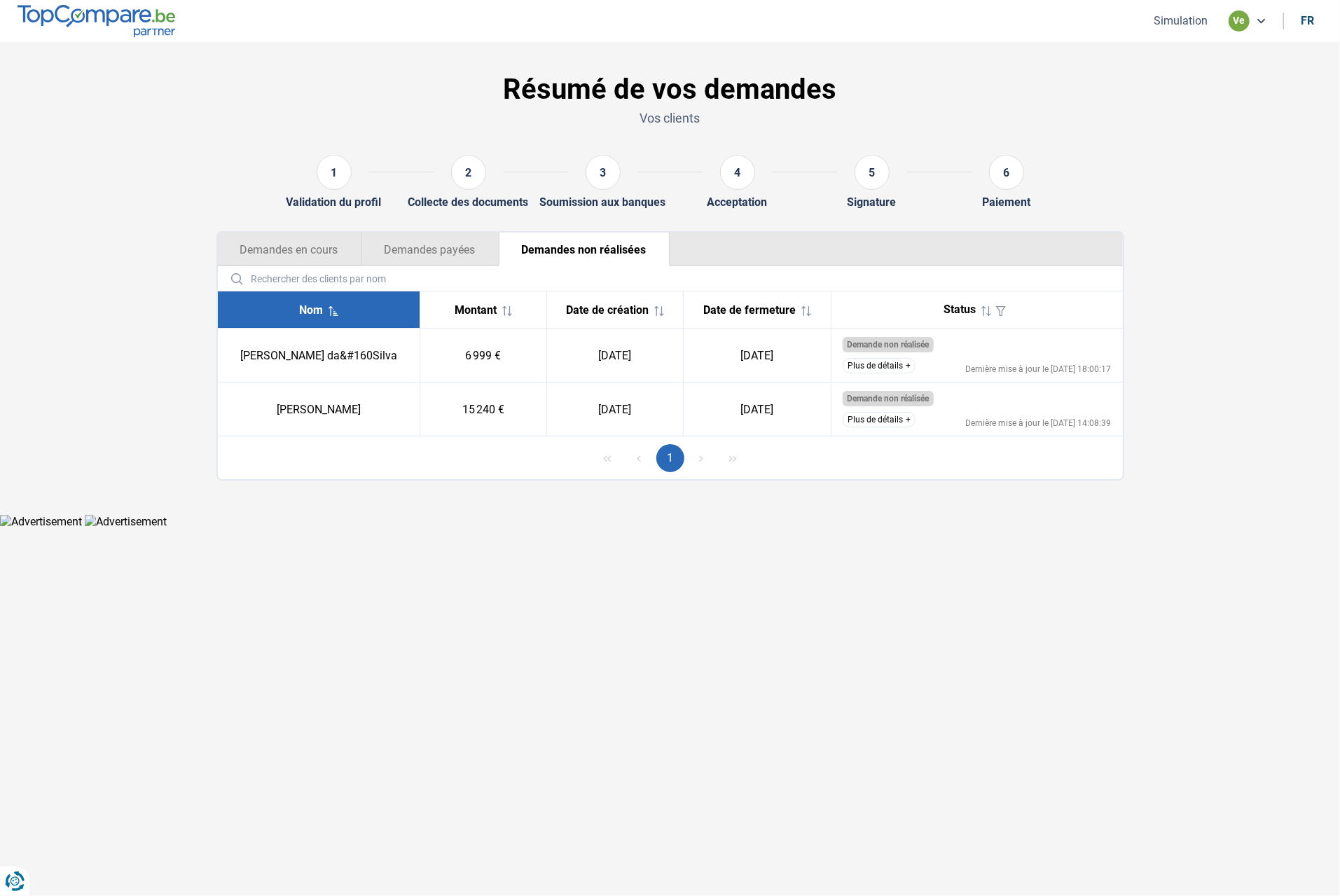
click at [235, 243] on button "Demandes en cours" at bounding box center [290, 250] width 144 height 33
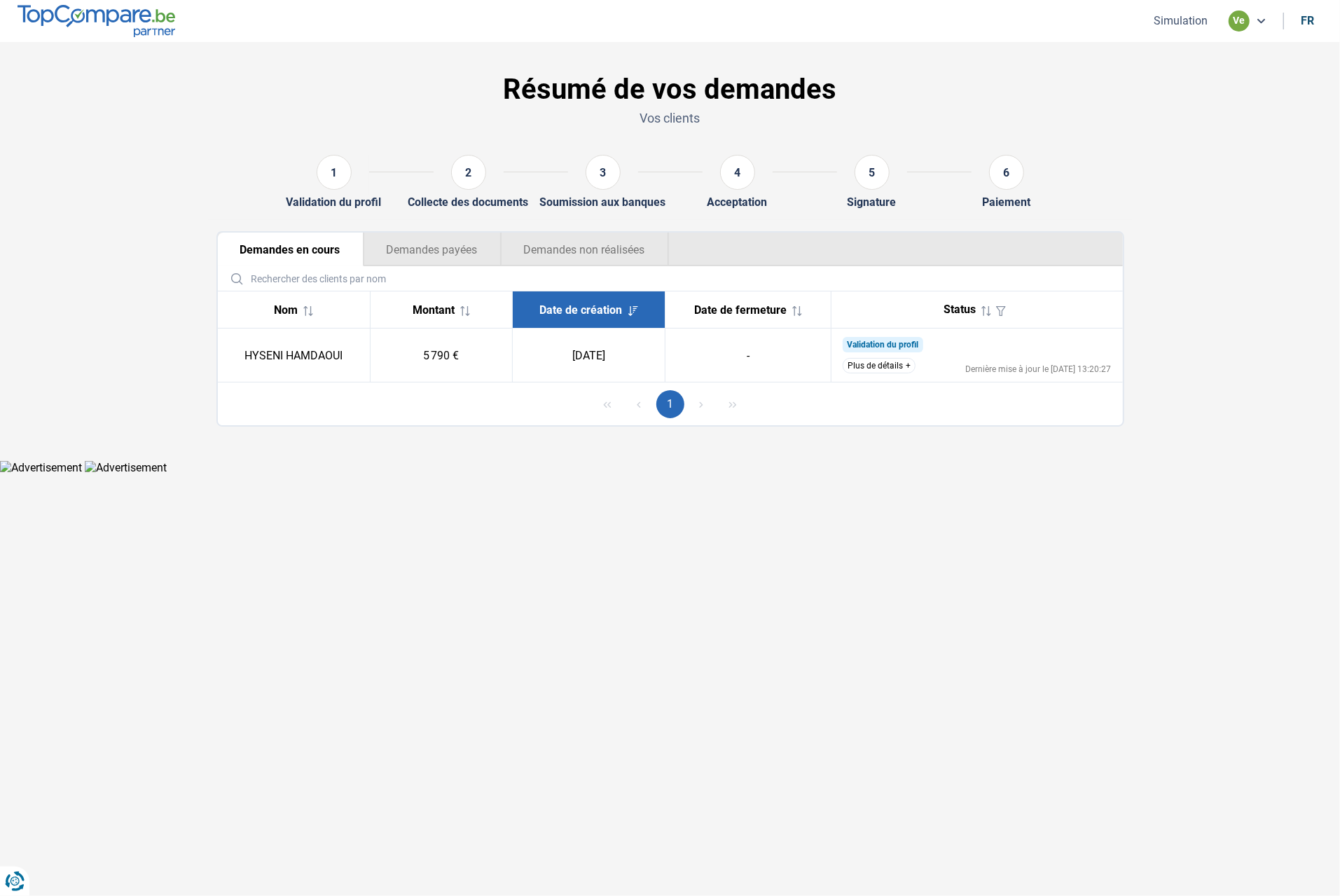
click at [898, 363] on button "Plus de détails" at bounding box center [878, 366] width 73 height 15
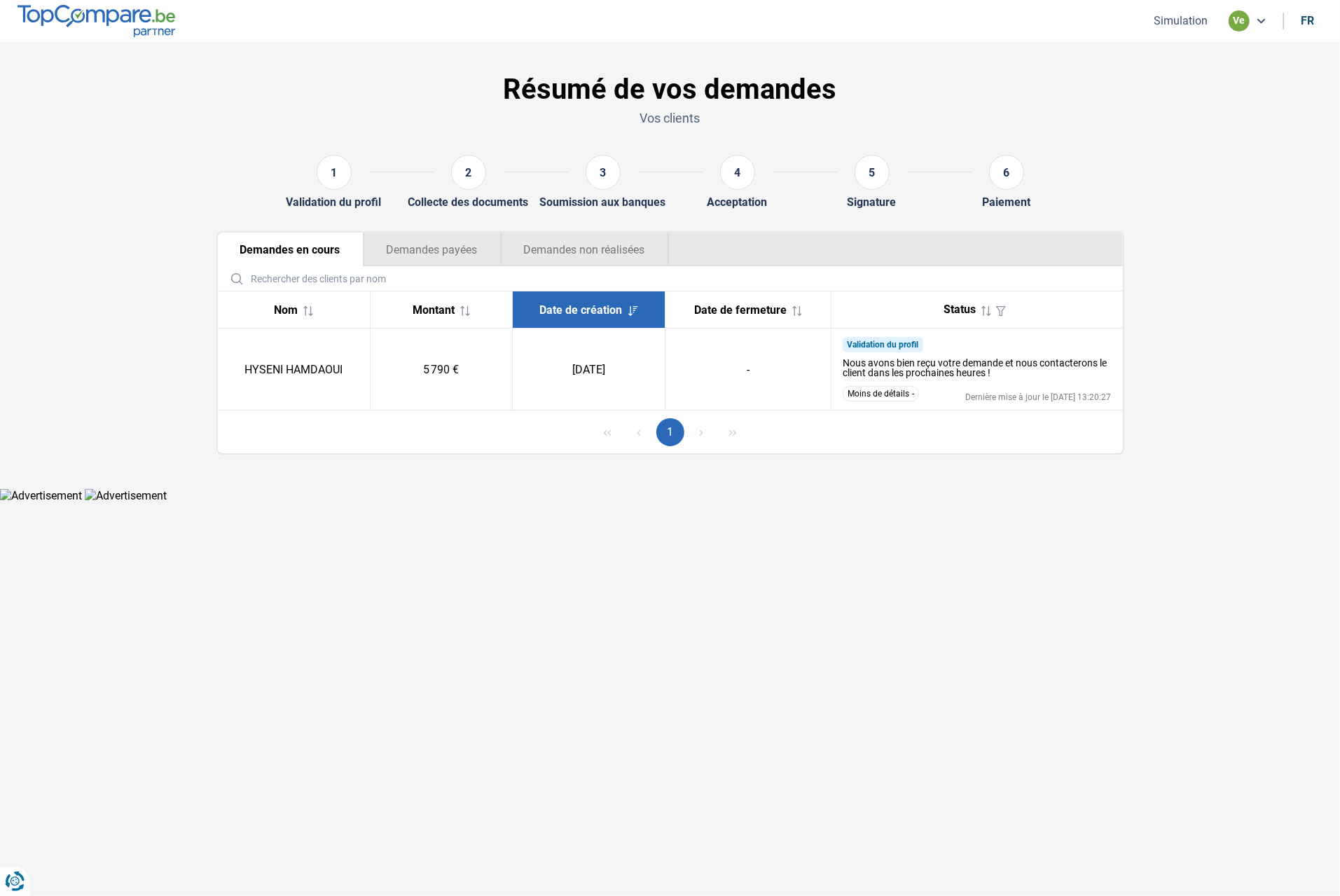
click at [899, 397] on button "Moins de détails" at bounding box center [880, 393] width 76 height 15
